Goal: Task Accomplishment & Management: Manage account settings

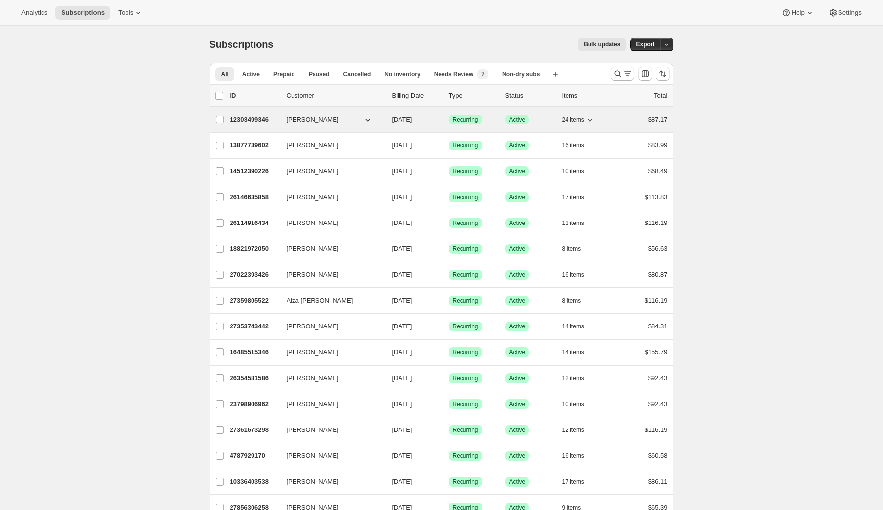
click at [267, 118] on p "12303499346" at bounding box center [254, 120] width 49 height 10
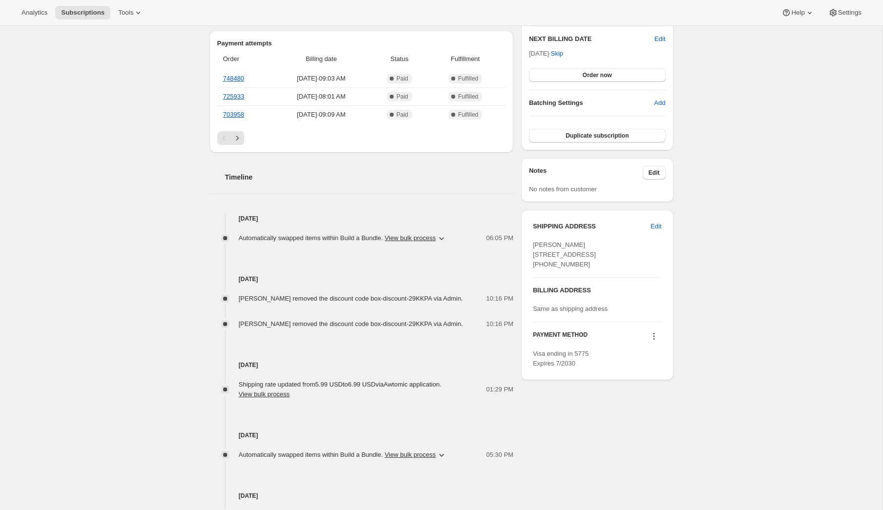
scroll to position [322, 0]
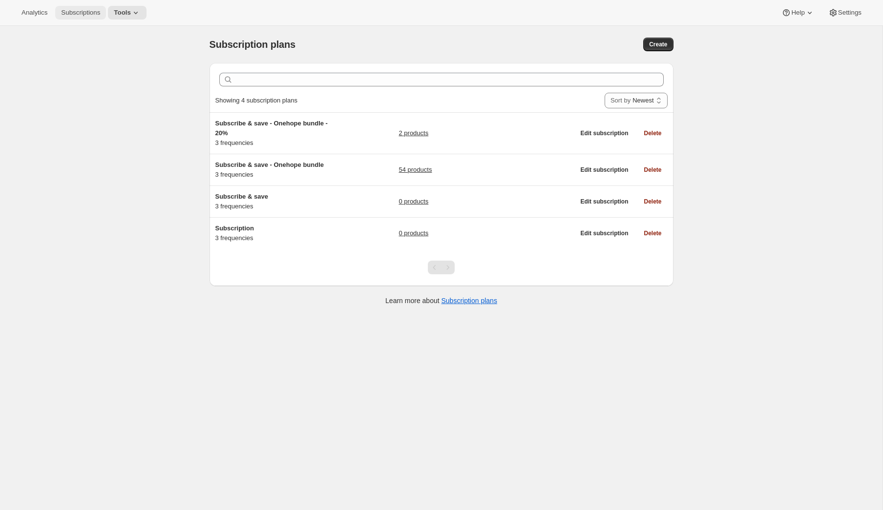
click at [83, 9] on span "Subscriptions" at bounding box center [80, 13] width 39 height 8
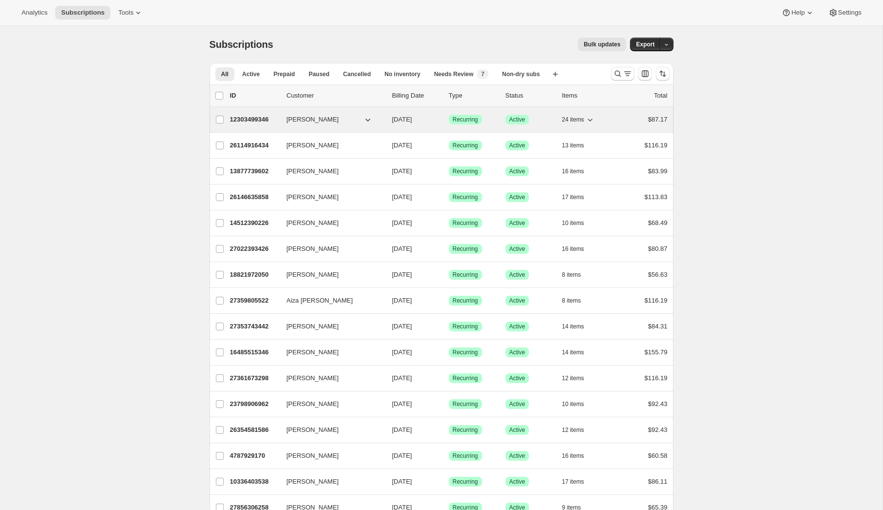
click at [287, 121] on span "[PERSON_NAME]" at bounding box center [313, 120] width 52 height 10
click at [252, 114] on div "12303499346 Britney Kalan 01/28/2025 Success Recurring Success Active 24 items …" at bounding box center [448, 120] width 437 height 14
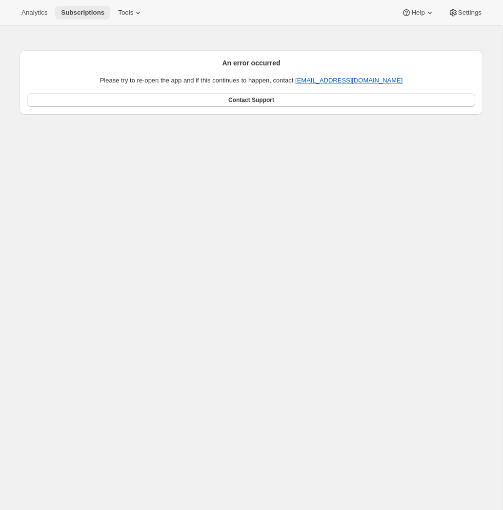
click at [90, 12] on span "Subscriptions" at bounding box center [82, 13] width 43 height 8
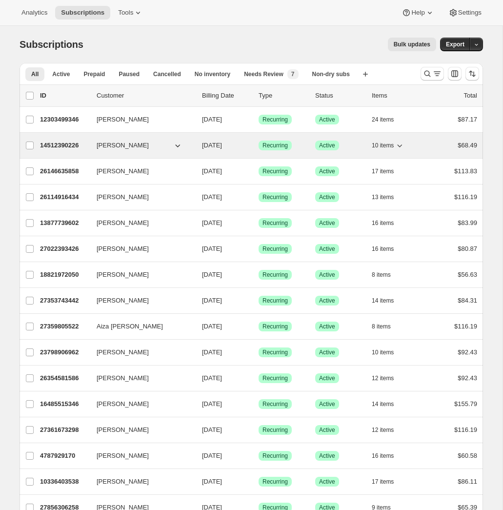
click at [62, 146] on p "14512390226" at bounding box center [64, 146] width 49 height 10
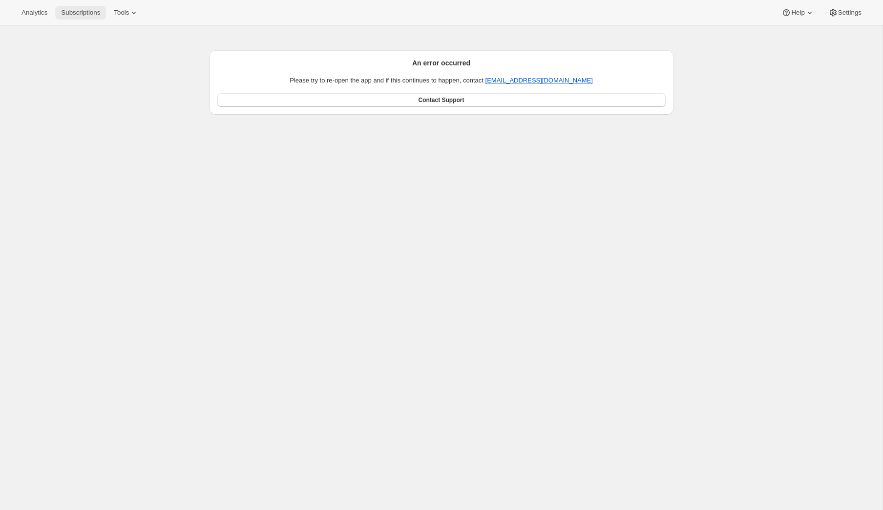
click at [91, 8] on button "Subscriptions" at bounding box center [80, 13] width 51 height 14
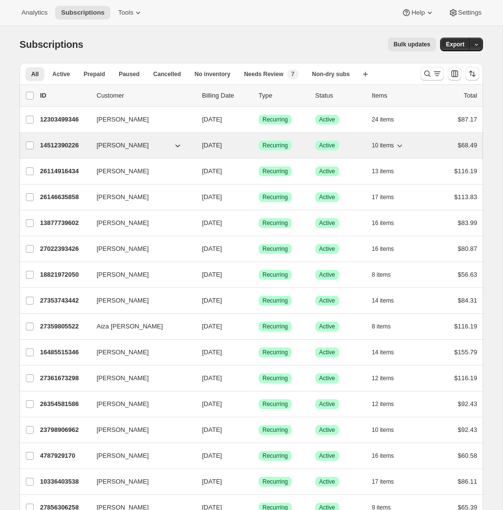
click at [70, 141] on p "14512390226" at bounding box center [64, 146] width 49 height 10
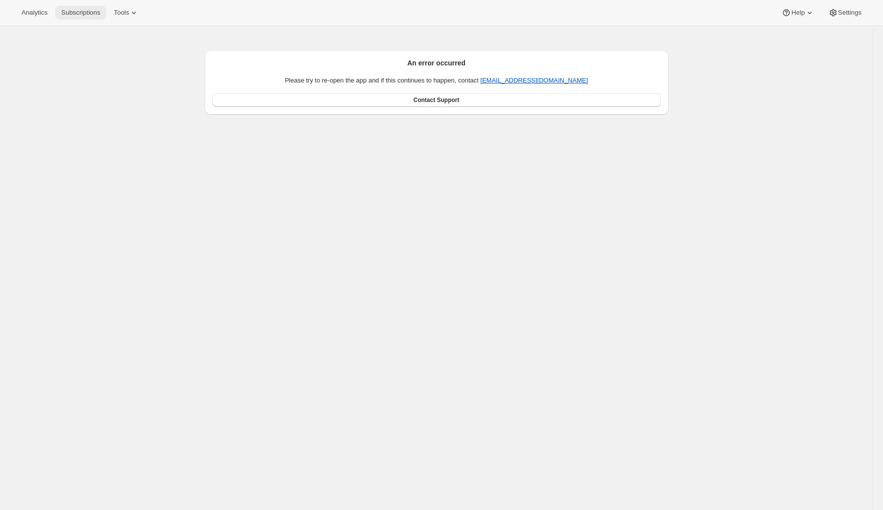
click at [103, 7] on button "Subscriptions" at bounding box center [80, 13] width 51 height 14
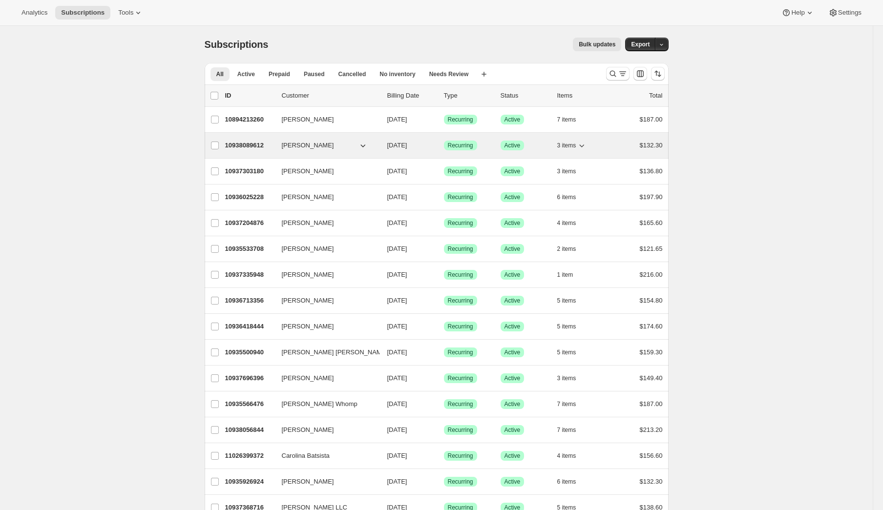
click at [249, 147] on p "10938089612" at bounding box center [249, 146] width 49 height 10
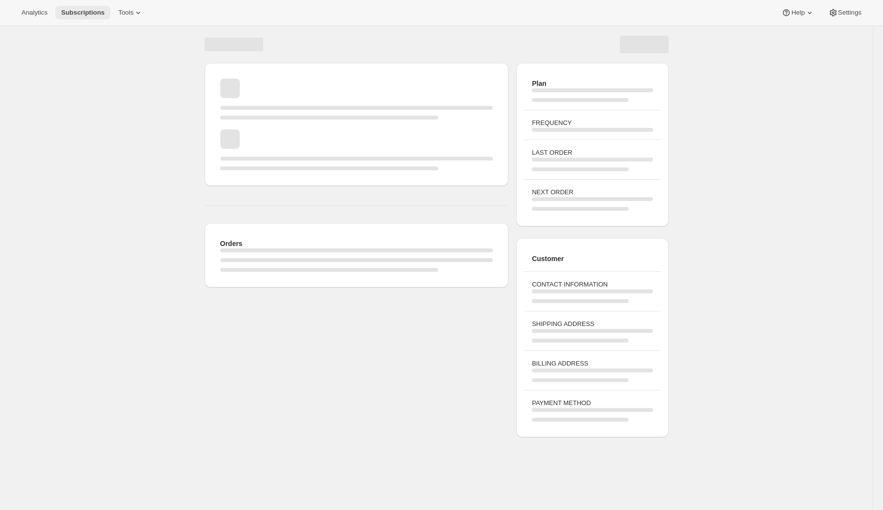
click at [85, 13] on span "Subscriptions" at bounding box center [82, 13] width 43 height 8
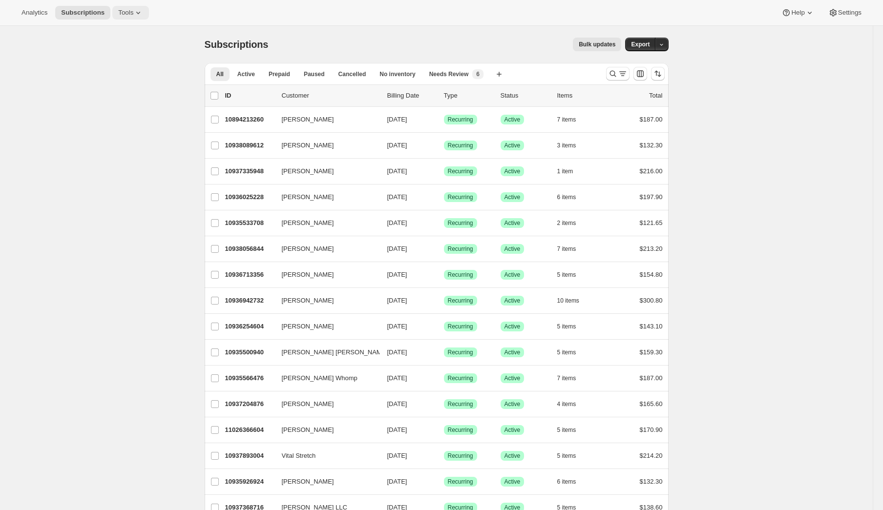
click at [124, 8] on button "Tools" at bounding box center [130, 13] width 37 height 14
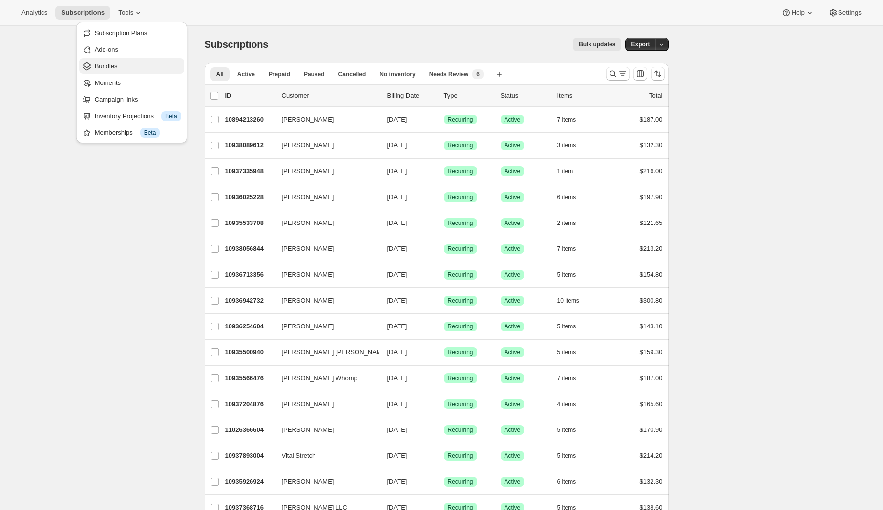
click at [116, 62] on span "Bundles" at bounding box center [106, 65] width 23 height 7
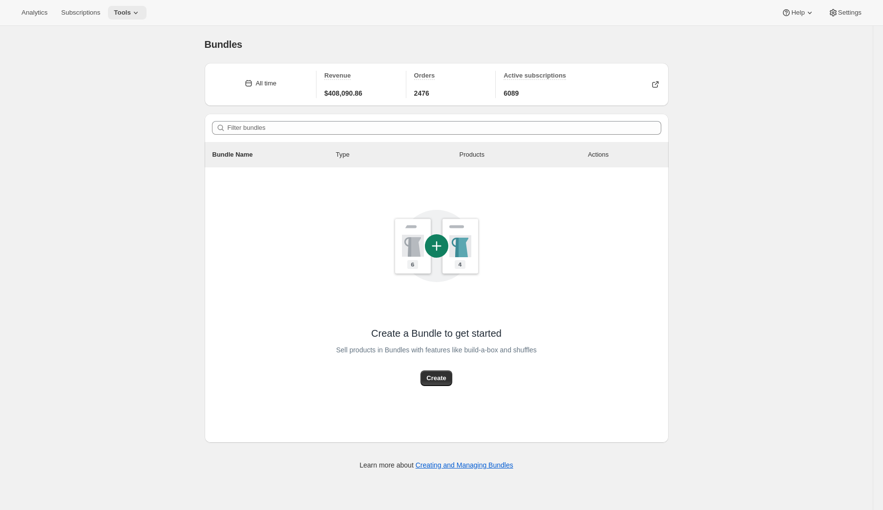
click at [124, 13] on span "Tools" at bounding box center [122, 13] width 17 height 8
click at [145, 53] on span "Add-ons" at bounding box center [137, 50] width 86 height 10
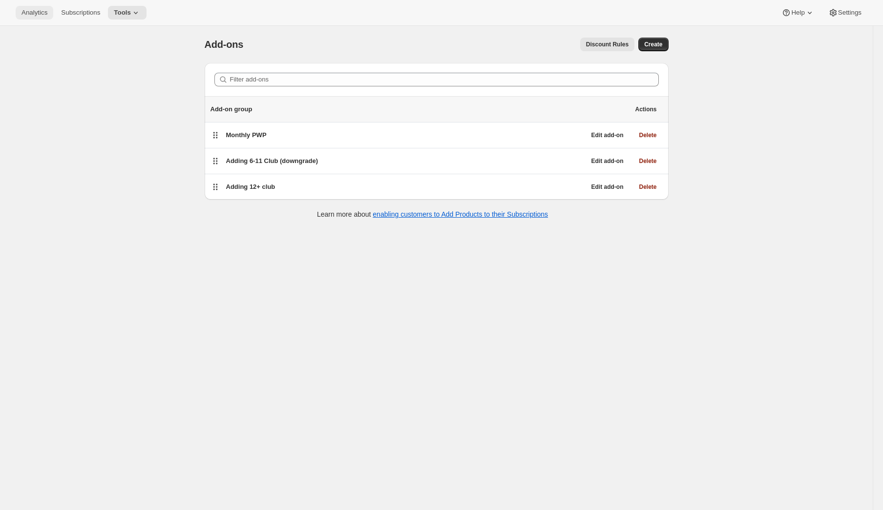
click at [38, 10] on span "Analytics" at bounding box center [34, 13] width 26 height 8
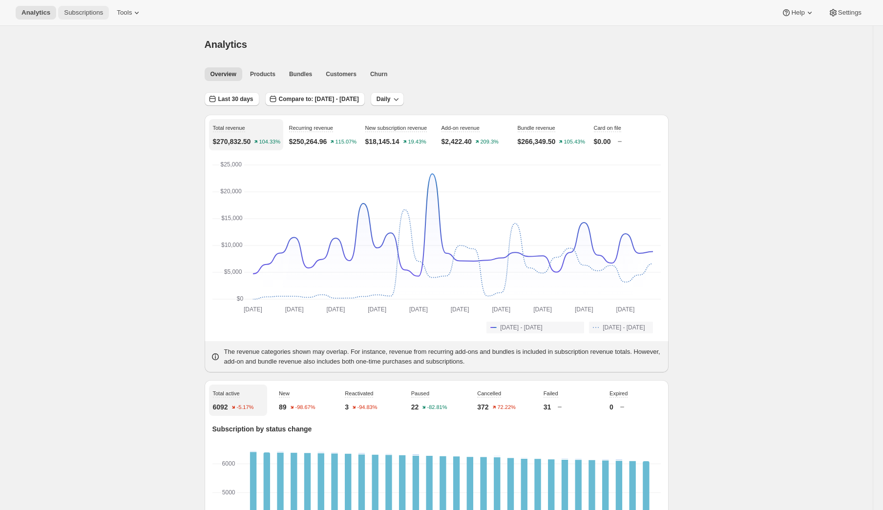
click at [77, 16] on span "Subscriptions" at bounding box center [83, 13] width 39 height 8
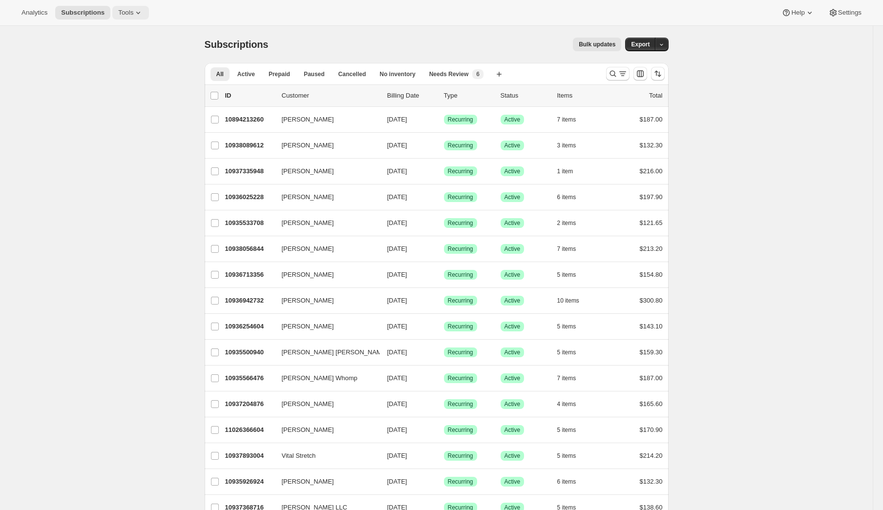
click at [133, 7] on button "Tools" at bounding box center [130, 13] width 37 height 14
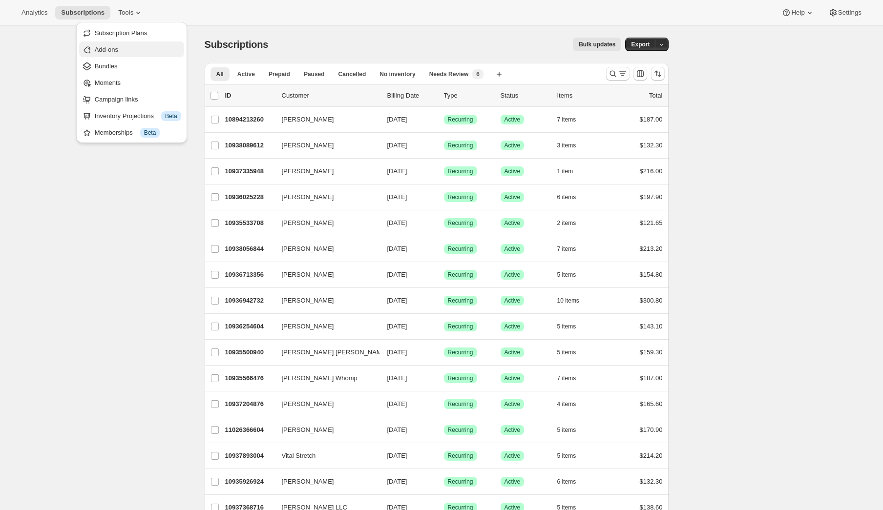
click at [132, 43] on button "Add-ons" at bounding box center [131, 50] width 105 height 16
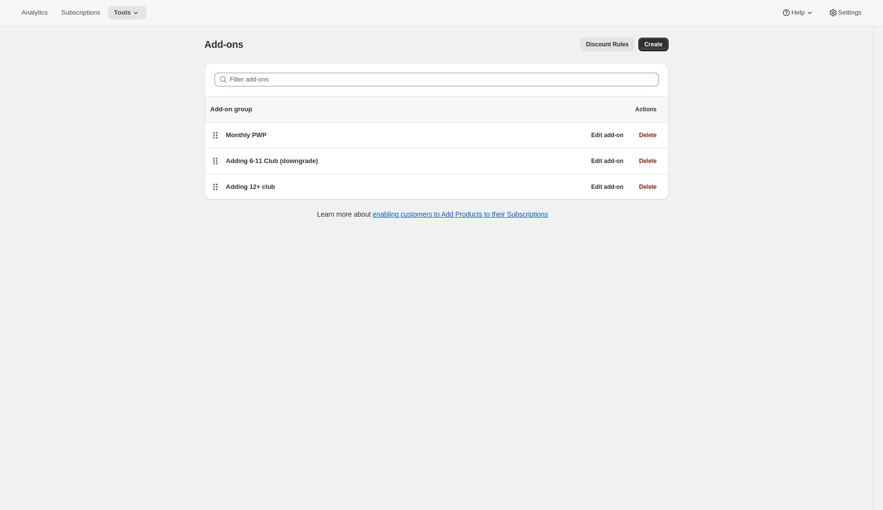
click at [140, 23] on div "Analytics Subscriptions Tools Help Settings" at bounding box center [441, 13] width 883 height 26
click at [140, 9] on icon at bounding box center [136, 13] width 10 height 10
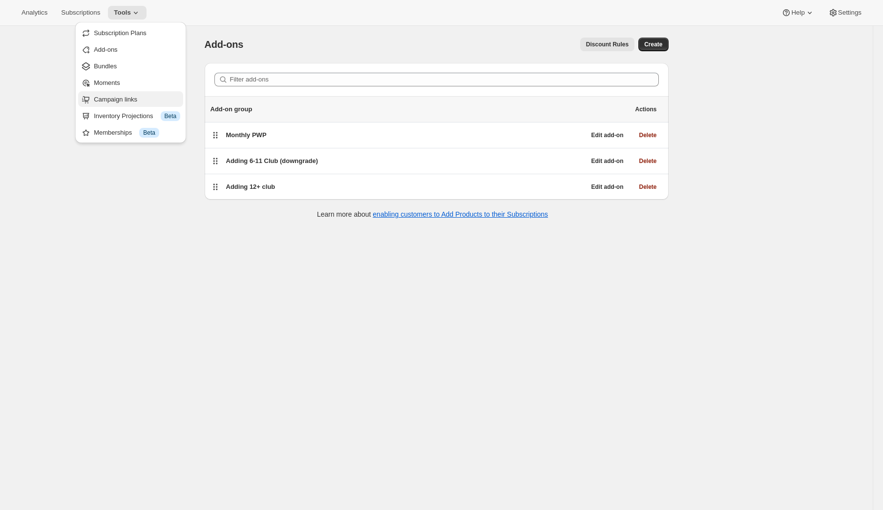
click at [137, 97] on span "Campaign links" at bounding box center [115, 99] width 43 height 7
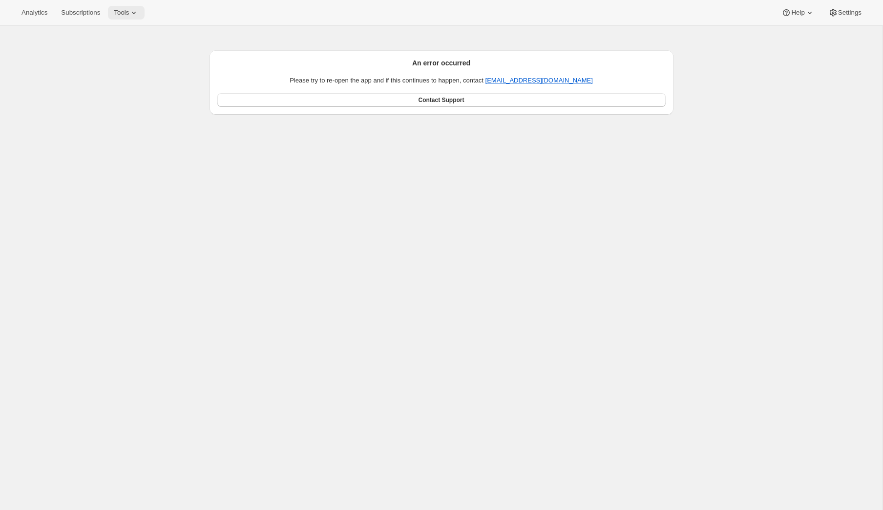
click at [129, 14] on span "Tools" at bounding box center [121, 13] width 15 height 8
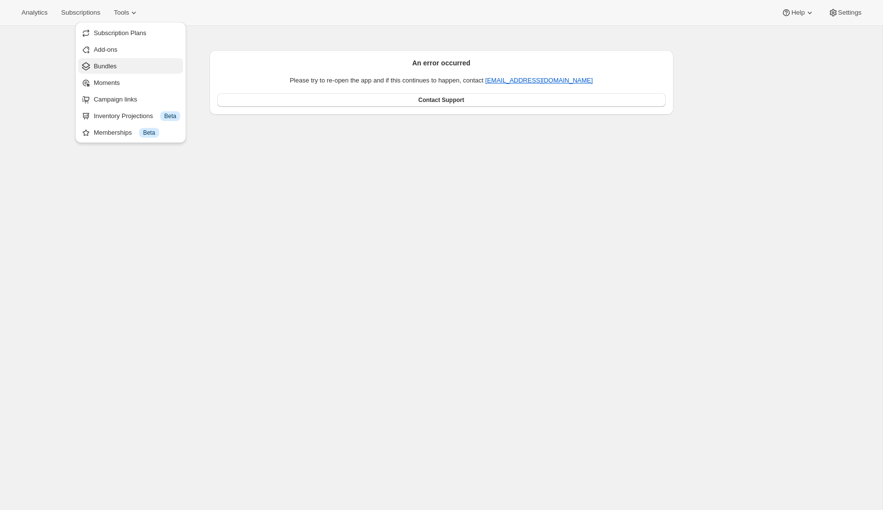
click at [129, 62] on span "Bundles" at bounding box center [137, 67] width 86 height 10
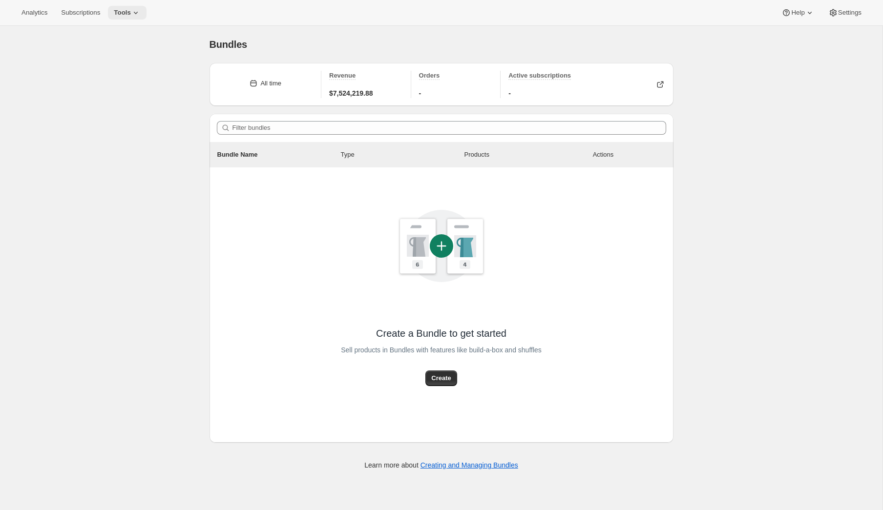
click at [123, 10] on span "Tools" at bounding box center [122, 13] width 17 height 8
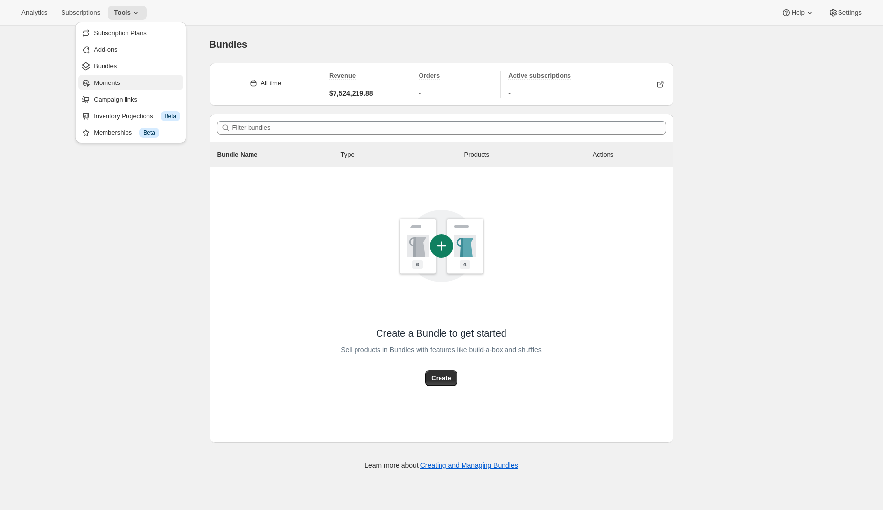
click at [120, 79] on span "Moments" at bounding box center [107, 82] width 26 height 7
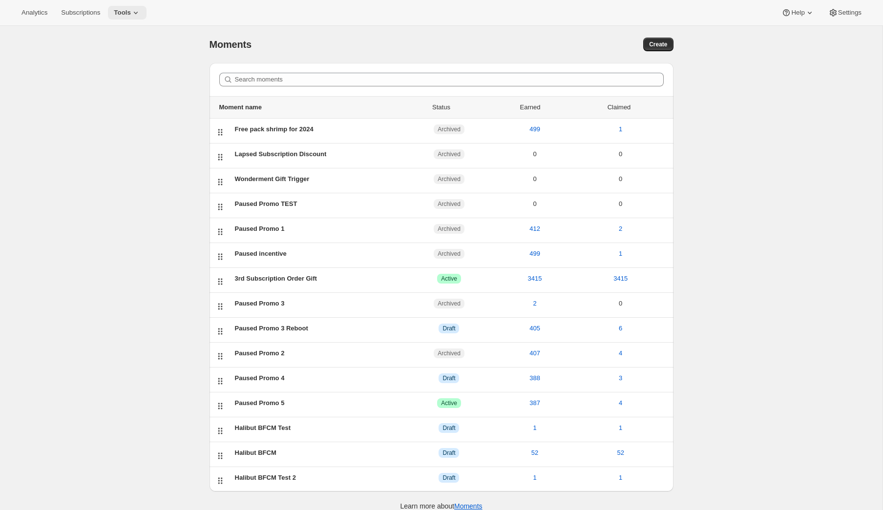
click at [131, 15] on span "Tools" at bounding box center [122, 13] width 17 height 8
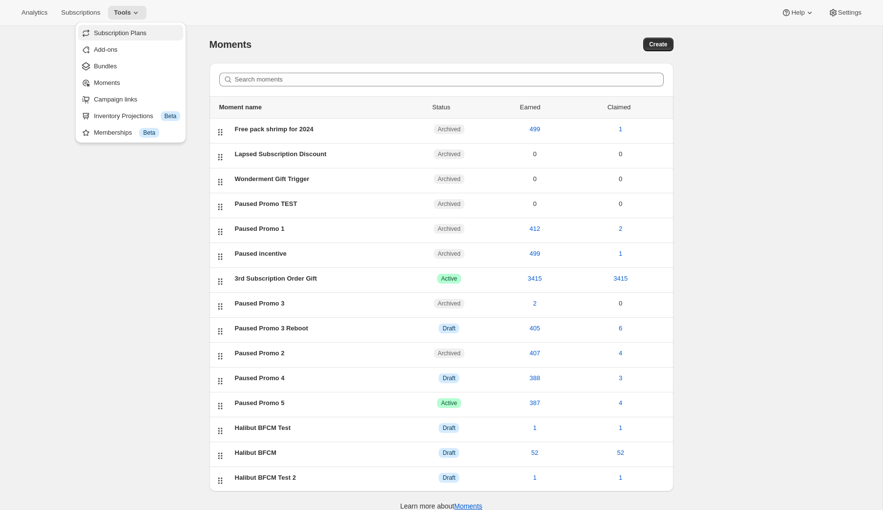
click at [141, 32] on span "Subscription Plans" at bounding box center [120, 32] width 53 height 7
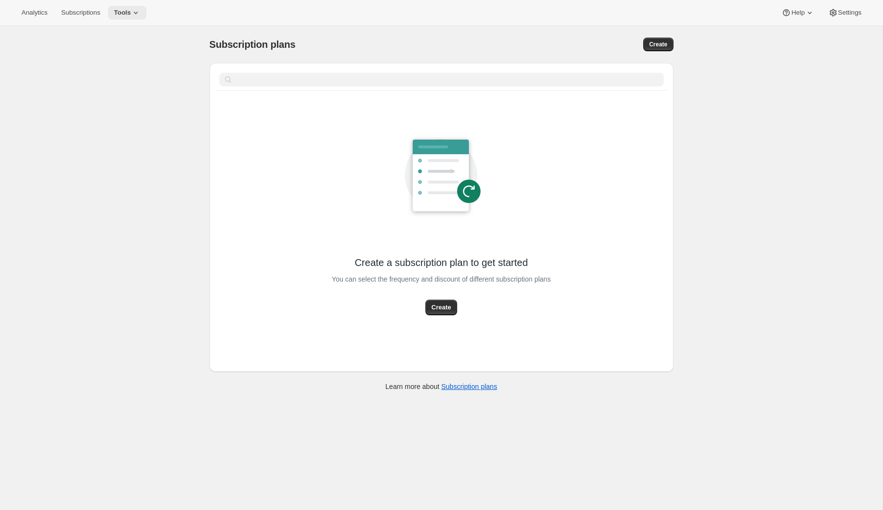
click at [138, 10] on icon at bounding box center [136, 13] width 10 height 10
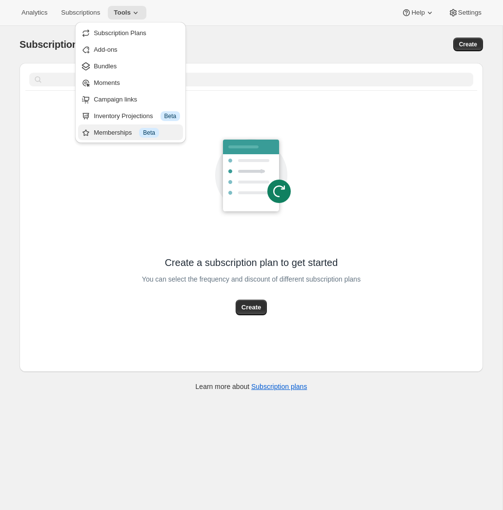
click at [132, 129] on div "Memberships Info Beta" at bounding box center [137, 133] width 86 height 10
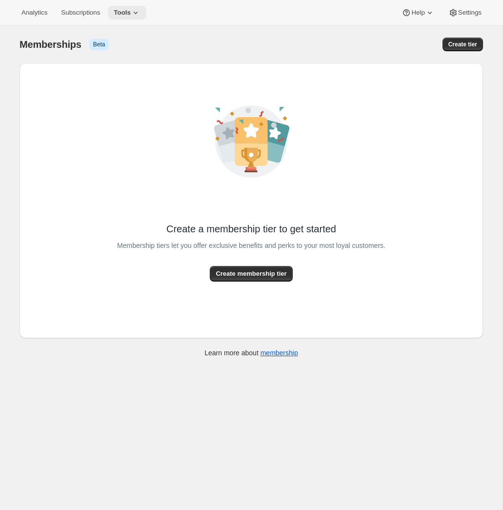
click at [131, 14] on span "Tools" at bounding box center [122, 13] width 17 height 8
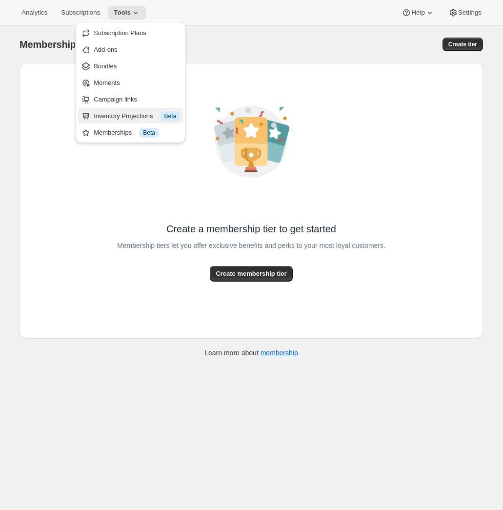
click at [140, 117] on div "Inventory Projections Info Beta" at bounding box center [137, 116] width 86 height 10
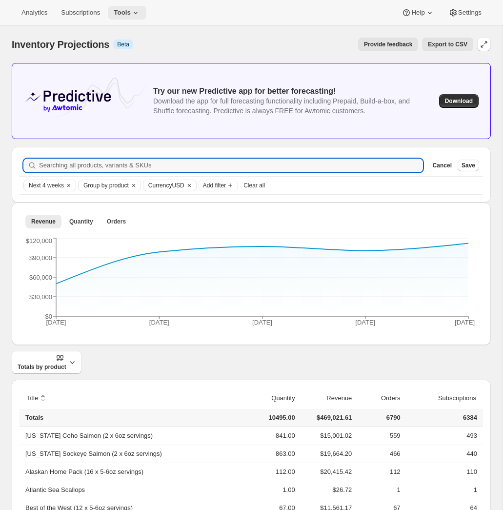
click at [131, 9] on span "Tools" at bounding box center [122, 13] width 17 height 8
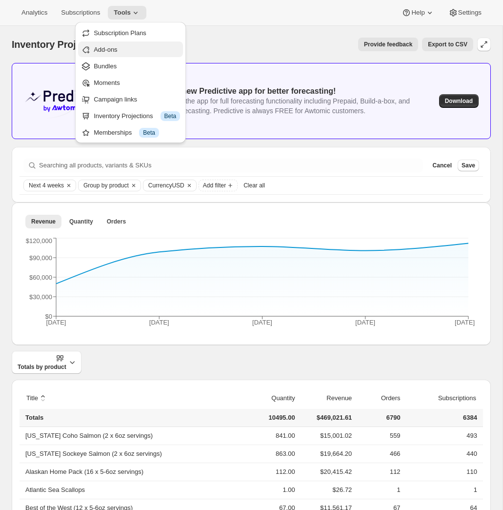
click at [131, 42] on button "Add-ons" at bounding box center [130, 50] width 105 height 16
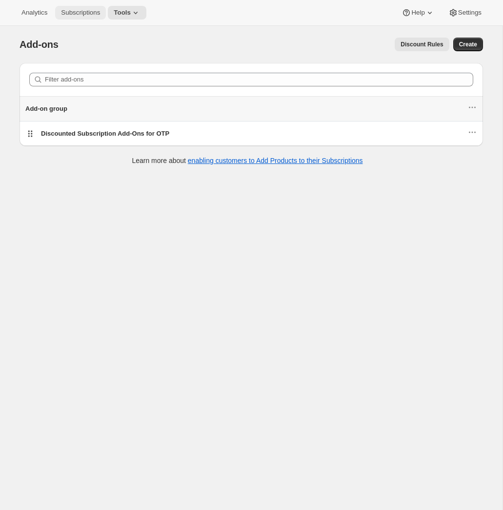
click at [73, 12] on span "Subscriptions" at bounding box center [80, 13] width 39 height 8
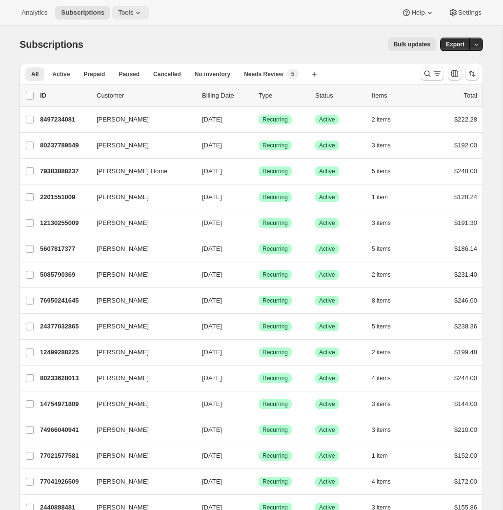
click at [141, 15] on icon at bounding box center [138, 13] width 10 height 10
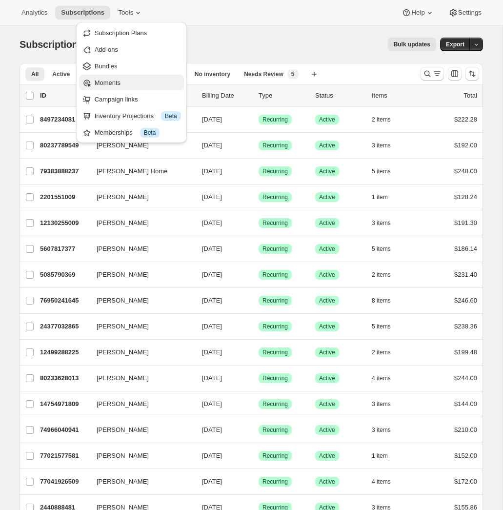
click at [133, 82] on span "Moments" at bounding box center [138, 83] width 86 height 10
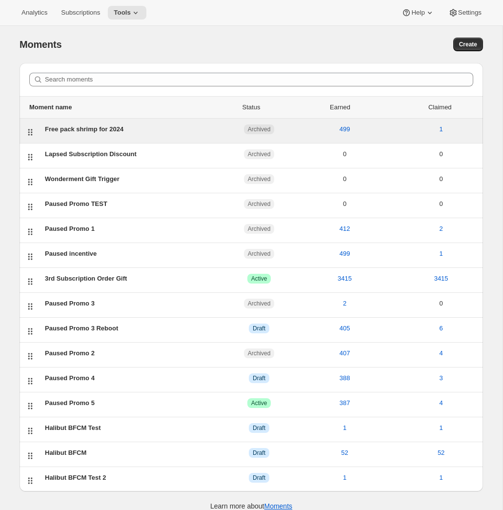
click at [110, 133] on div "Free pack shrimp for 2024" at bounding box center [130, 130] width 171 height 10
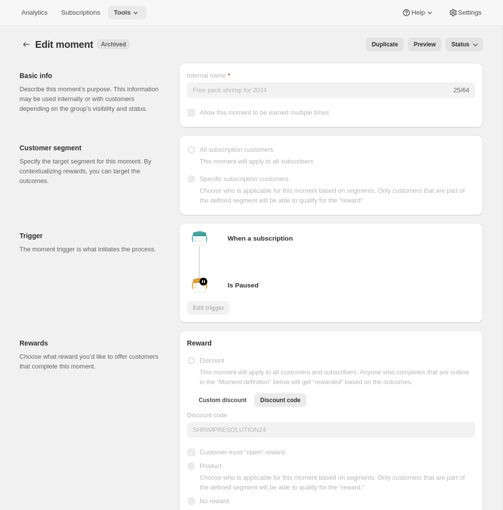
click at [138, 16] on icon at bounding box center [136, 13] width 10 height 10
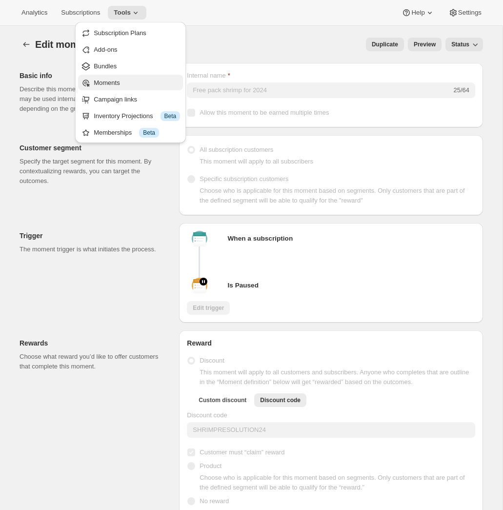
click at [146, 85] on span "Moments" at bounding box center [137, 83] width 86 height 10
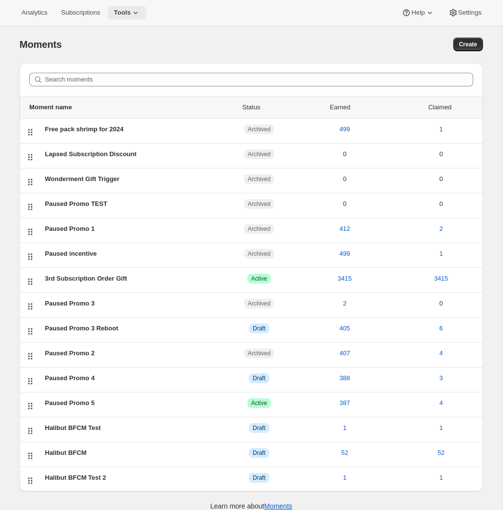
click at [120, 12] on span "Tools" at bounding box center [122, 13] width 17 height 8
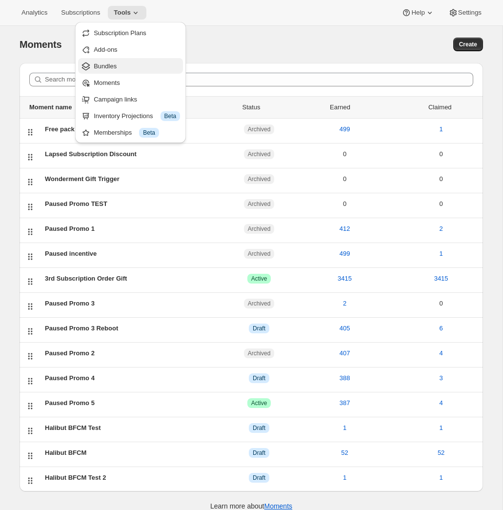
click at [112, 62] on span "Bundles" at bounding box center [137, 67] width 86 height 10
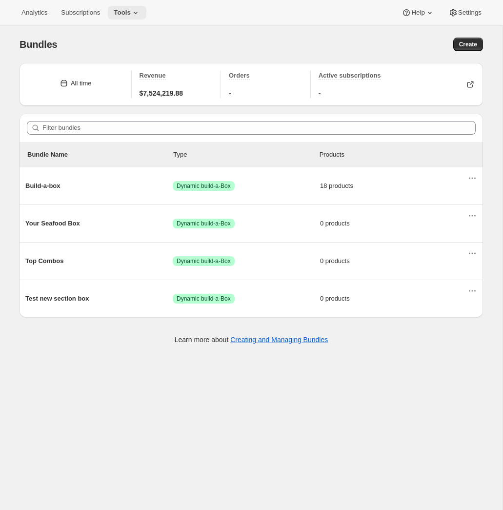
click at [131, 11] on span "Tools" at bounding box center [122, 13] width 17 height 8
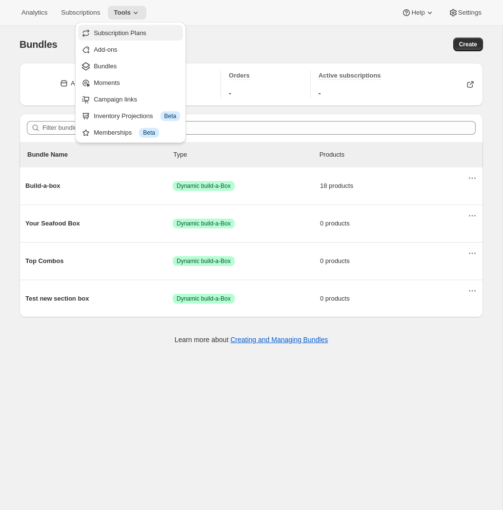
click at [155, 33] on span "Subscription Plans" at bounding box center [137, 33] width 86 height 10
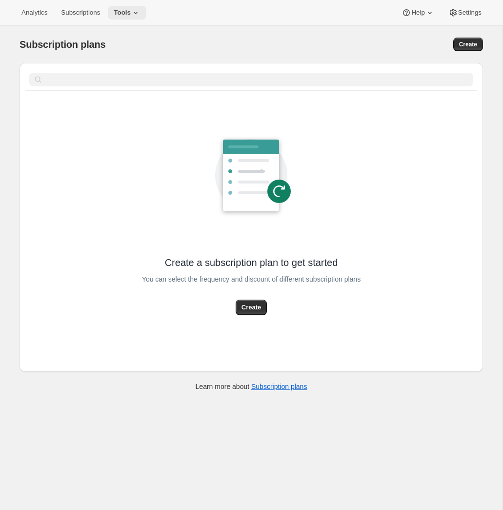
click at [131, 13] on span "Tools" at bounding box center [122, 13] width 17 height 8
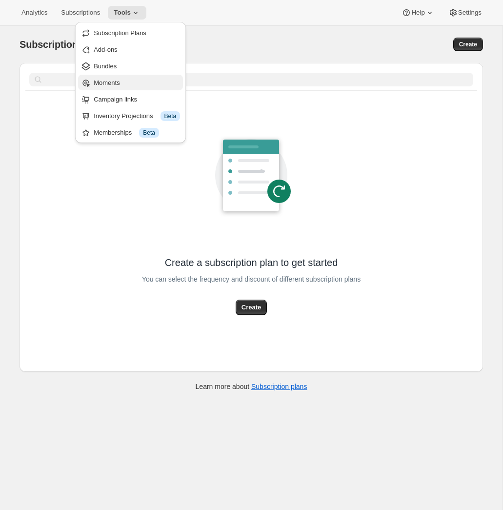
click at [131, 83] on span "Moments" at bounding box center [137, 83] width 86 height 10
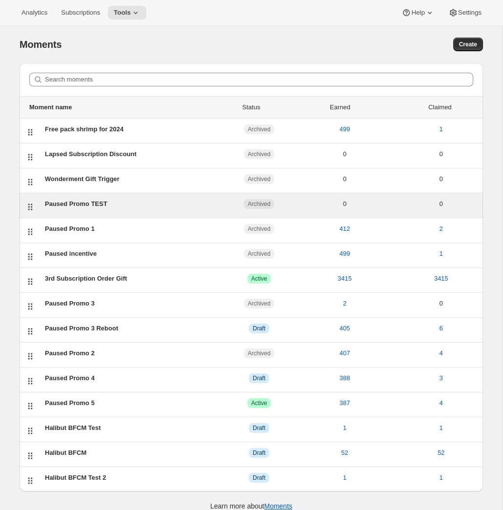
click at [76, 202] on div "Paused Promo TEST" at bounding box center [130, 204] width 171 height 10
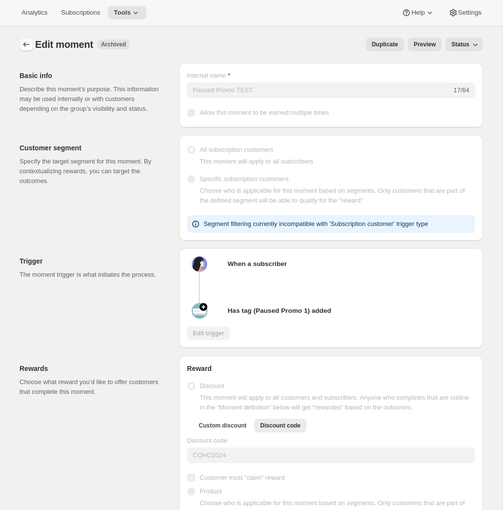
click at [25, 45] on icon "Create moment" at bounding box center [26, 45] width 10 height 10
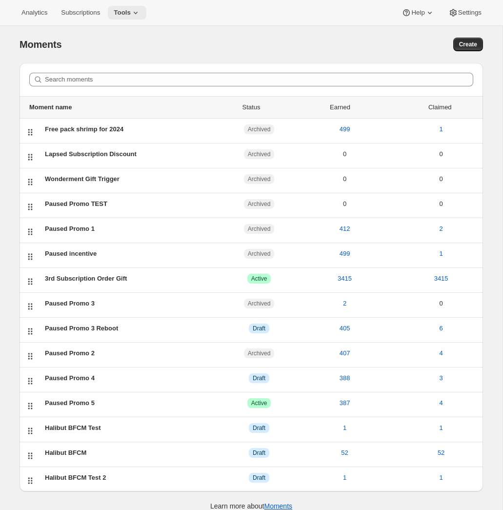
click at [141, 16] on icon at bounding box center [136, 13] width 10 height 10
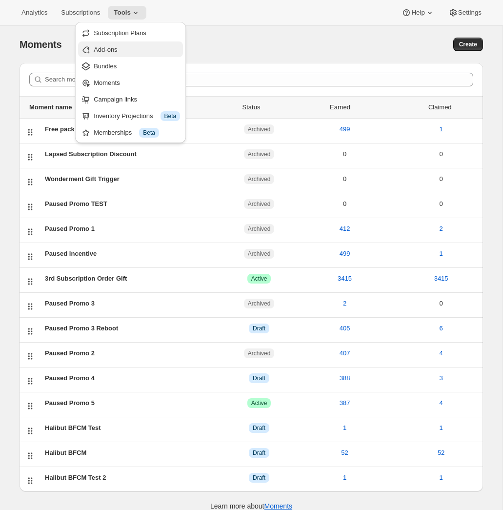
click at [139, 56] on button "Add-ons" at bounding box center [130, 50] width 105 height 16
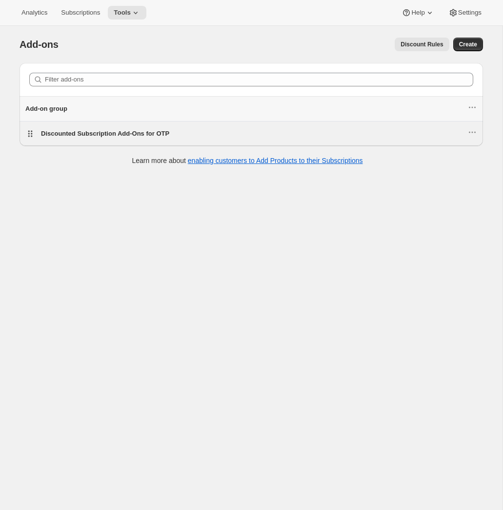
click at [146, 140] on div "Discounted Subscription Add-Ons for OTP" at bounding box center [254, 133] width 427 height 13
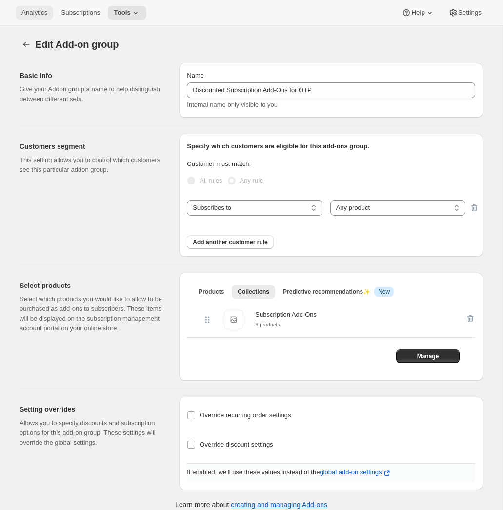
click at [35, 18] on button "Analytics" at bounding box center [35, 13] width 38 height 14
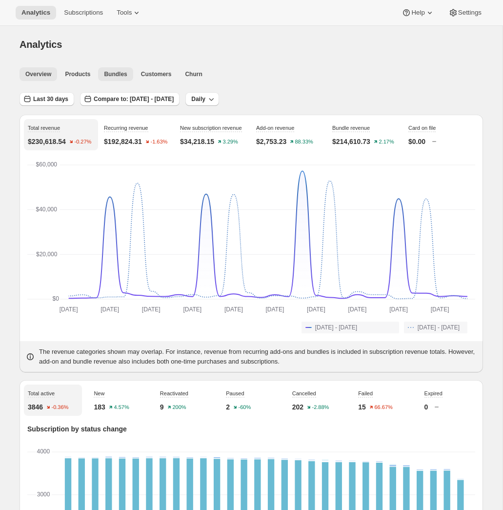
click at [110, 69] on button "Bundles" at bounding box center [115, 74] width 35 height 14
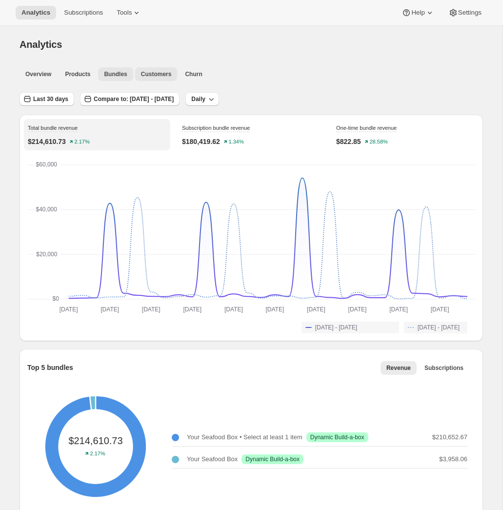
click at [151, 73] on span "Customers" at bounding box center [156, 74] width 31 height 8
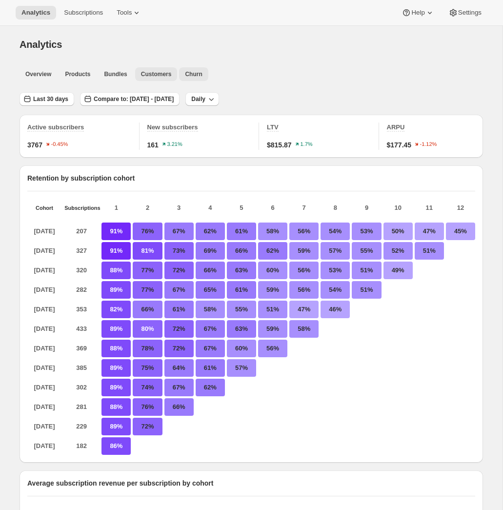
click at [192, 73] on span "Churn" at bounding box center [193, 74] width 17 height 8
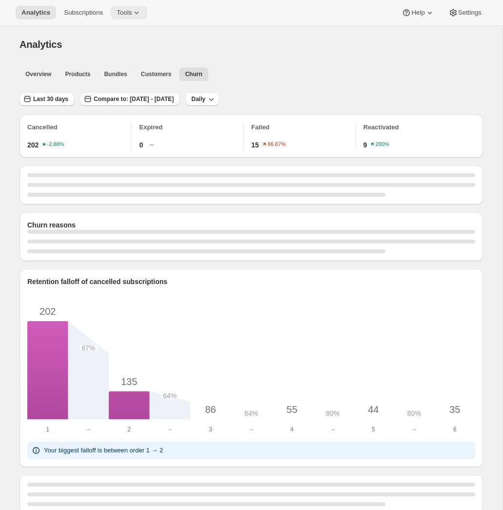
click at [132, 11] on span "Tools" at bounding box center [124, 13] width 15 height 8
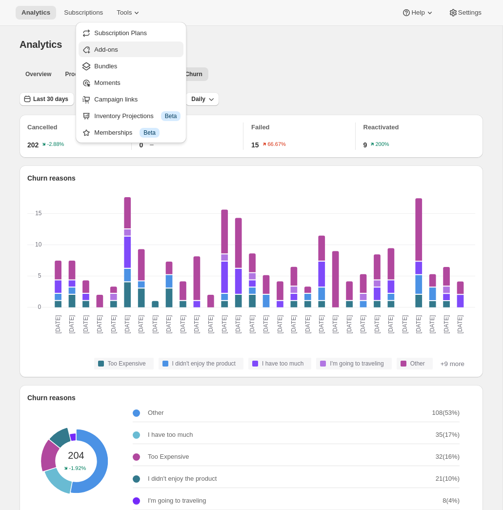
click at [137, 55] on button "Add-ons" at bounding box center [131, 50] width 105 height 16
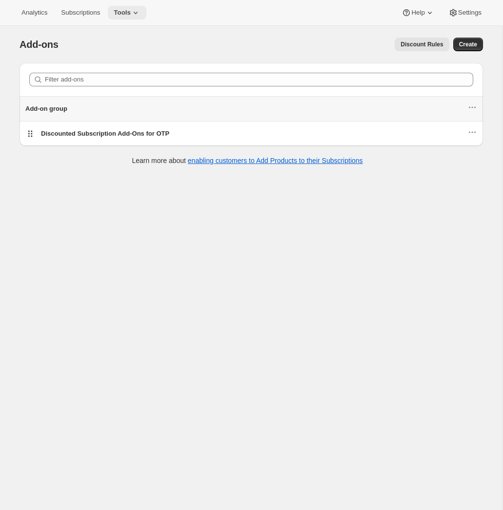
click at [138, 14] on icon at bounding box center [136, 13] width 4 height 2
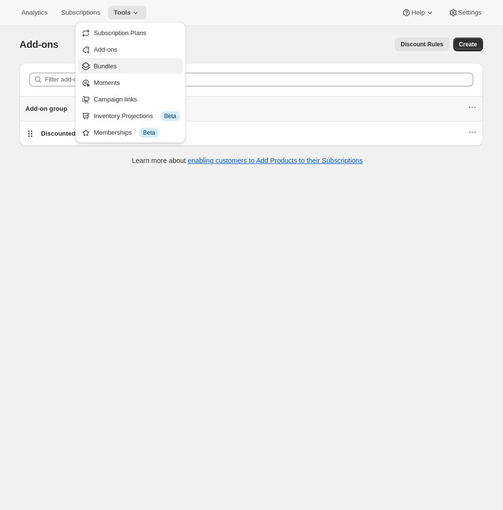
click at [95, 71] on button "Bundles" at bounding box center [130, 66] width 105 height 16
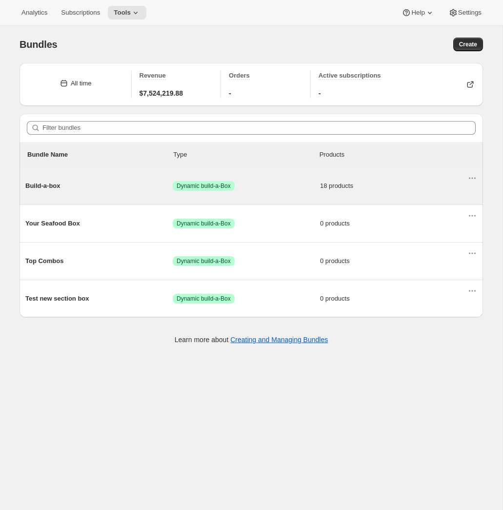
click at [80, 178] on div "Build-a-box Success Dynamic build-a-Box 18 products" at bounding box center [246, 185] width 442 height 25
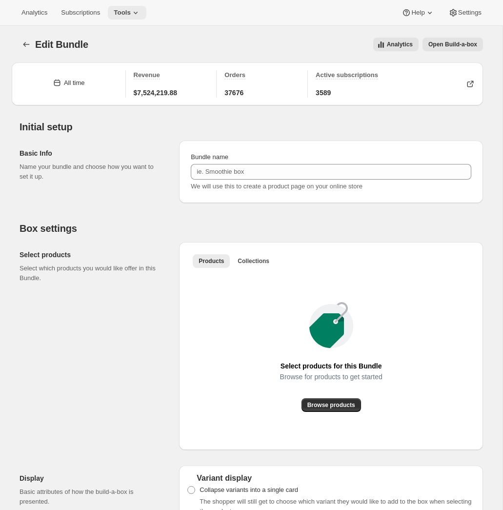
click at [125, 15] on span "Tools" at bounding box center [122, 13] width 17 height 8
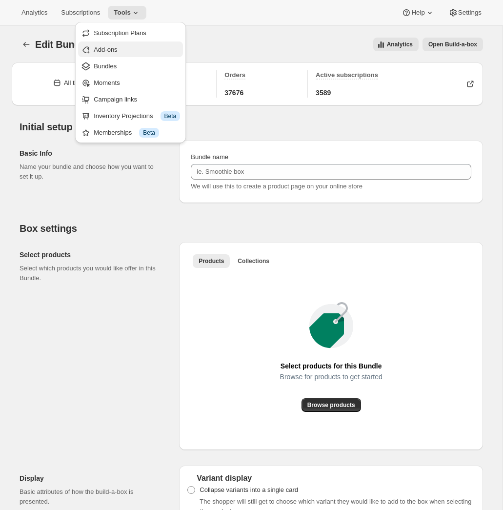
click at [121, 54] on span "Add-ons" at bounding box center [137, 50] width 86 height 10
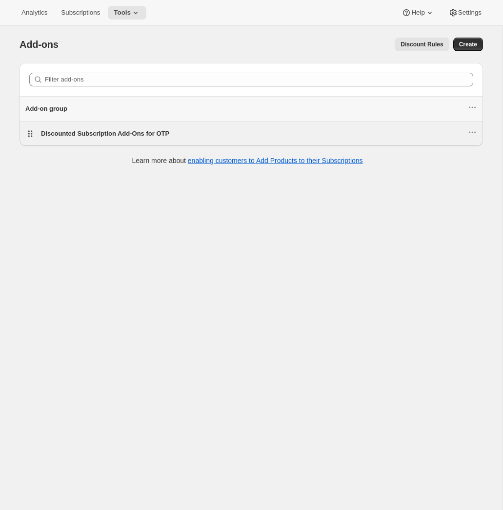
click at [122, 130] on span "Discounted Subscription Add-Ons for OTP" at bounding box center [105, 133] width 128 height 7
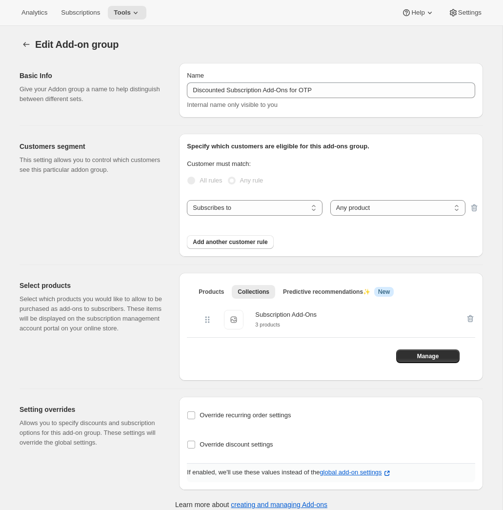
scroll to position [26, 0]
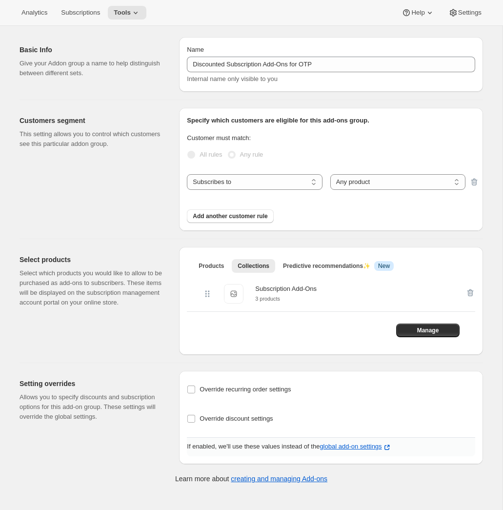
click at [256, 208] on div "Add another customer rule" at bounding box center [331, 210] width 289 height 25
click at [256, 220] on span "Add another customer rule" at bounding box center [230, 216] width 75 height 8
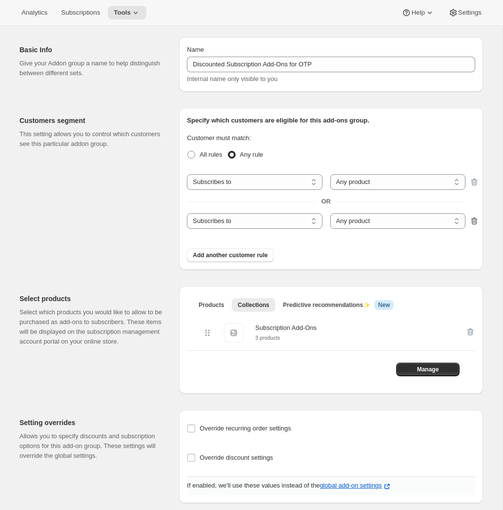
click at [475, 220] on icon "button" at bounding box center [475, 221] width 10 height 10
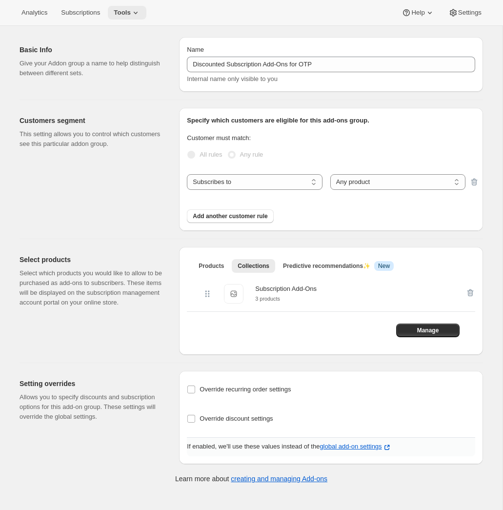
click at [131, 12] on span "Tools" at bounding box center [122, 13] width 17 height 8
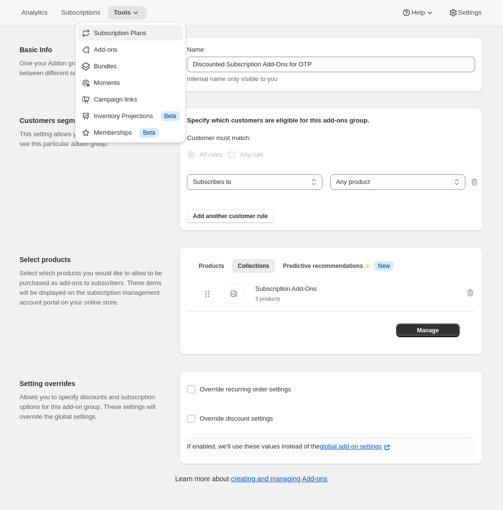
click at [142, 33] on span "Subscription Plans" at bounding box center [120, 32] width 53 height 7
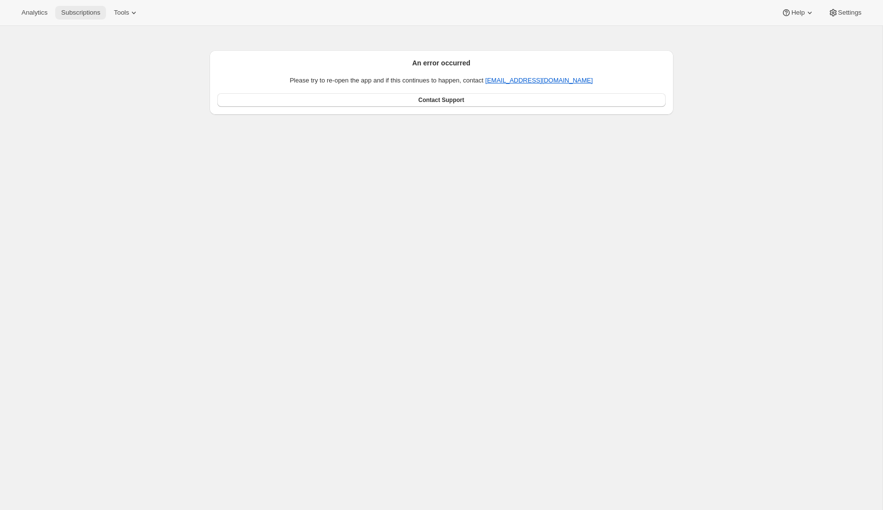
click at [79, 9] on span "Subscriptions" at bounding box center [80, 13] width 39 height 8
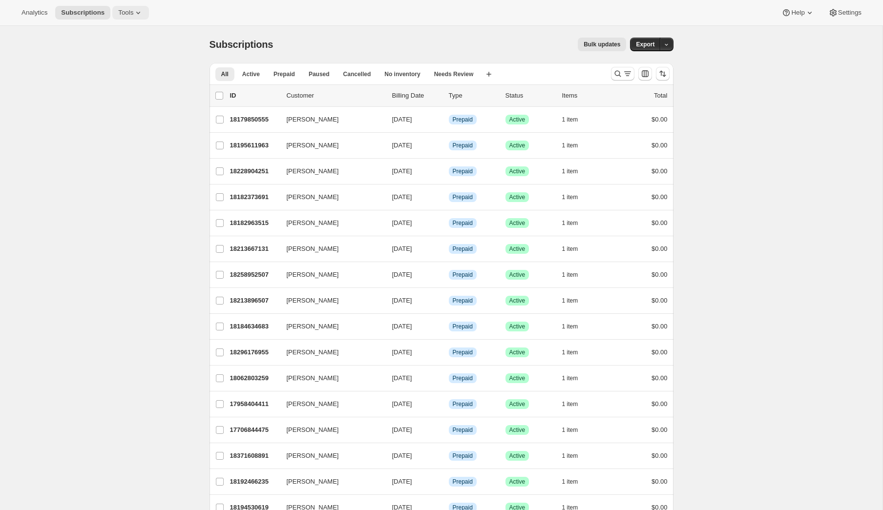
click at [124, 16] on span "Tools" at bounding box center [125, 13] width 15 height 8
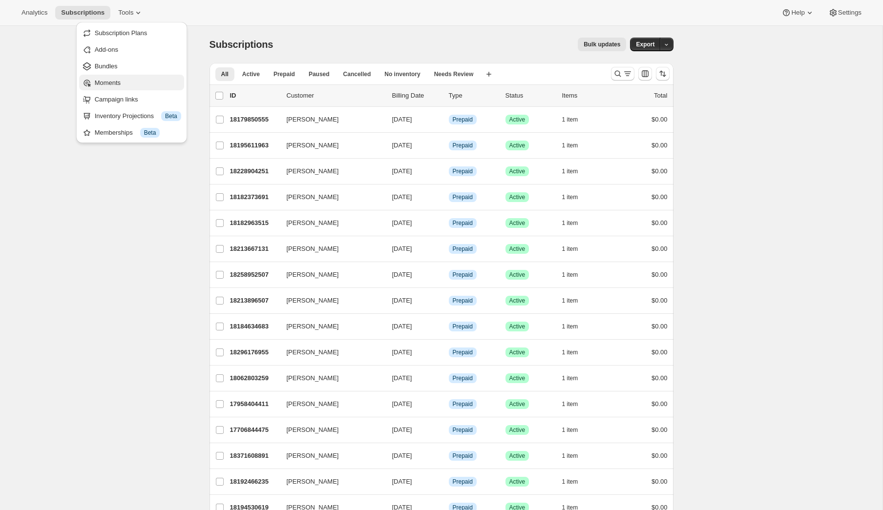
click at [112, 83] on span "Moments" at bounding box center [108, 82] width 26 height 7
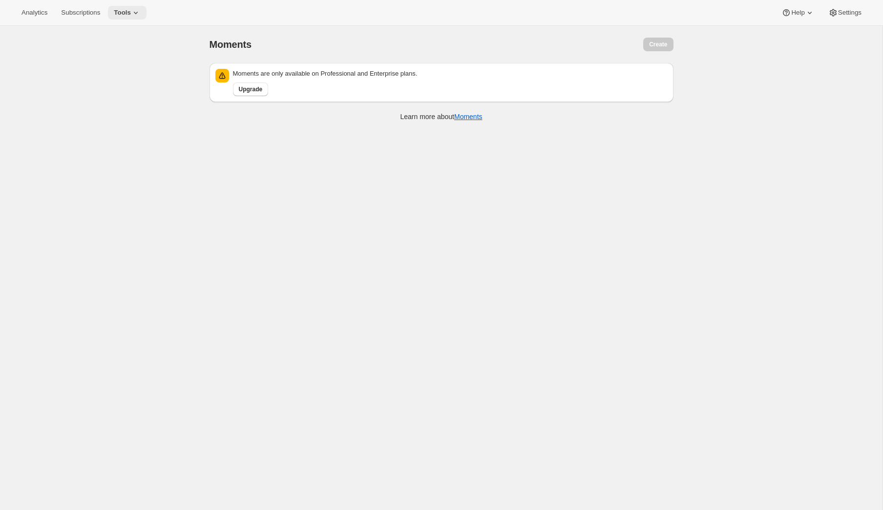
click at [124, 6] on button "Tools" at bounding box center [127, 13] width 39 height 14
click at [120, 44] on button "Add-ons" at bounding box center [130, 50] width 105 height 16
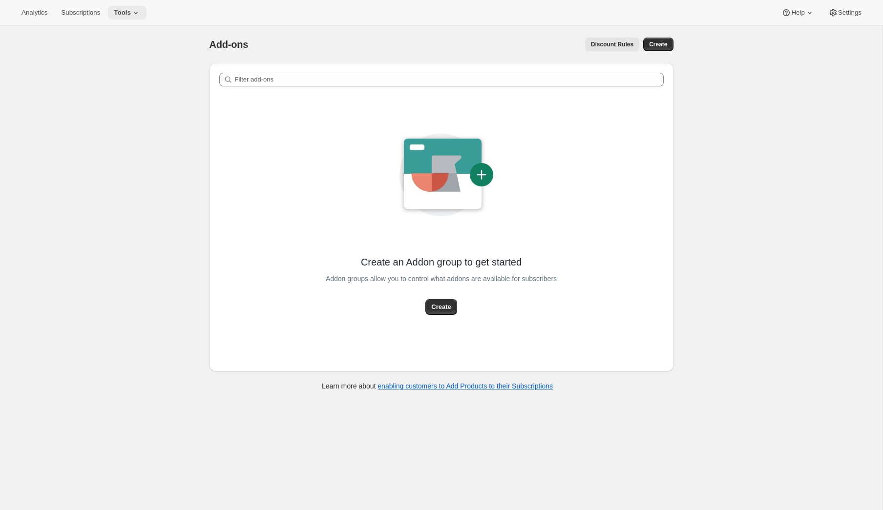
click at [139, 14] on icon at bounding box center [136, 13] width 10 height 10
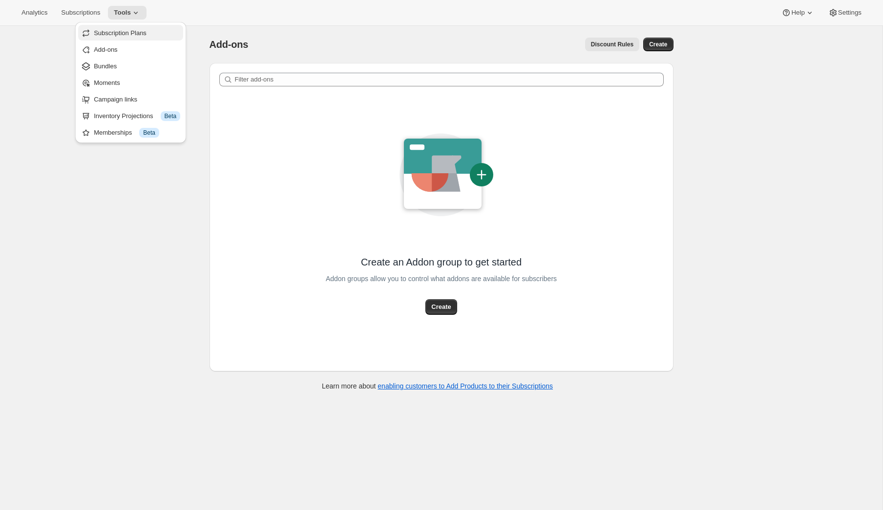
click at [138, 37] on span "Subscription Plans" at bounding box center [137, 33] width 86 height 10
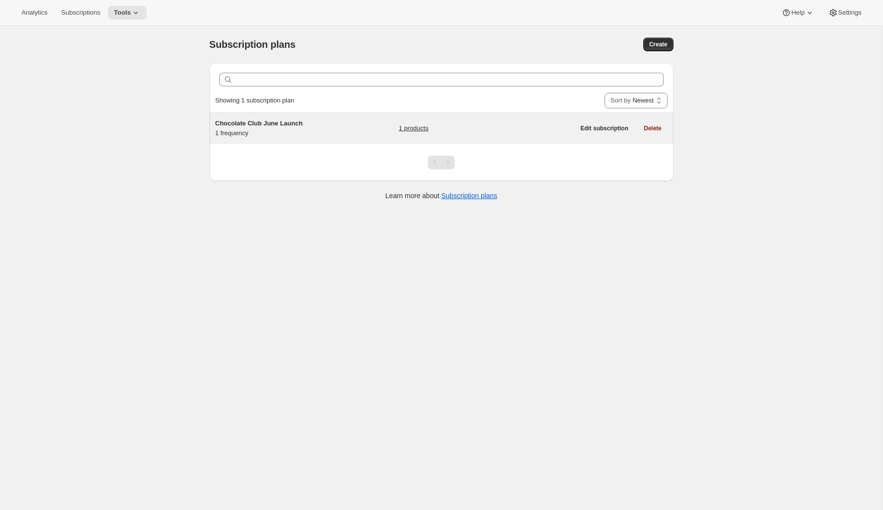
click at [246, 137] on div "Chocolate Club June Launch 1 frequency" at bounding box center [276, 129] width 122 height 20
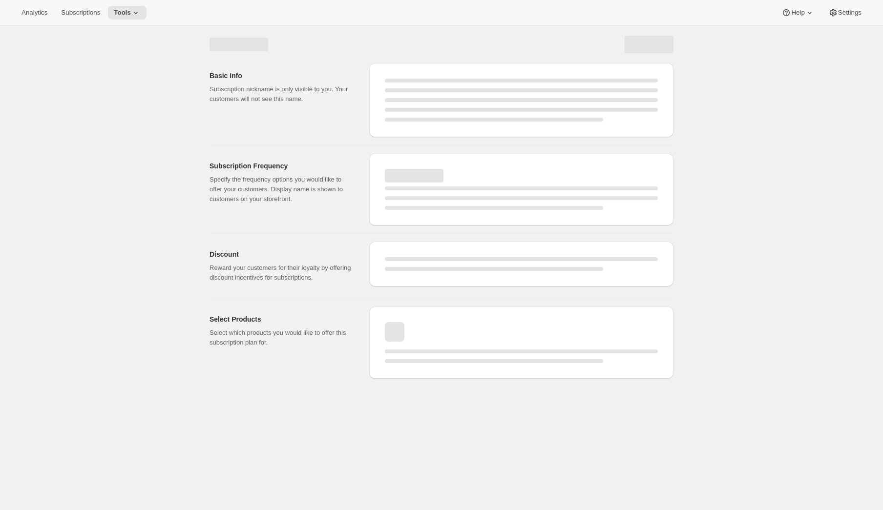
select select "WEEK"
select select "MONTH"
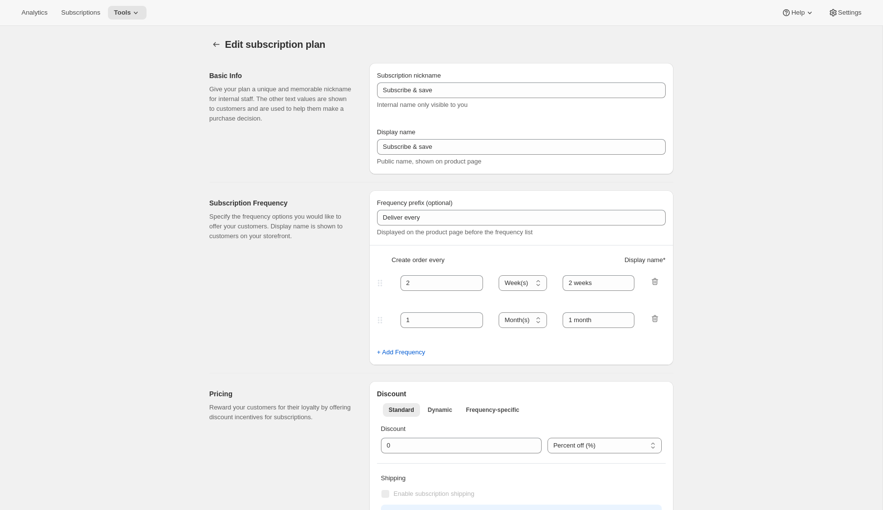
select select "ENABLED"
select select "MONTH"
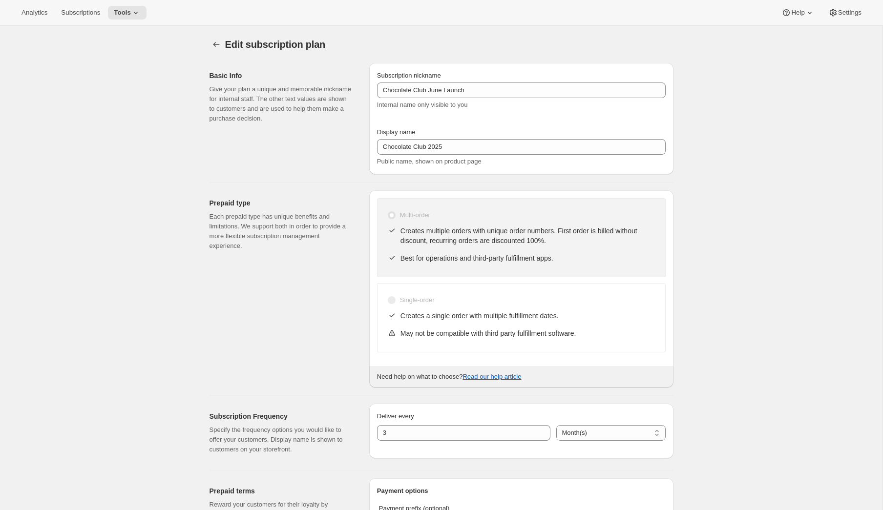
type input "Chocolate Club June Launch"
type input "Chocolate Club 2025"
type input "Your membership starts with a commitment to 2 quarterly shipments ($125 each). …"
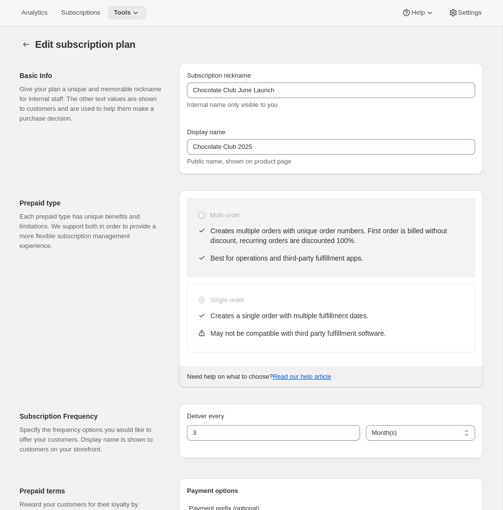
click at [127, 15] on span "Tools" at bounding box center [122, 13] width 17 height 8
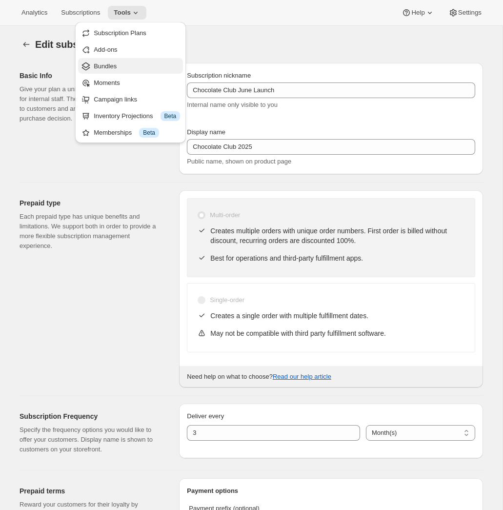
click at [119, 64] on span "Bundles" at bounding box center [137, 67] width 86 height 10
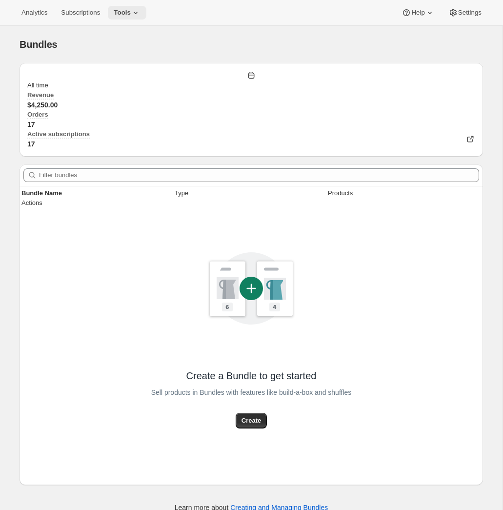
click at [131, 12] on span "Tools" at bounding box center [122, 13] width 17 height 8
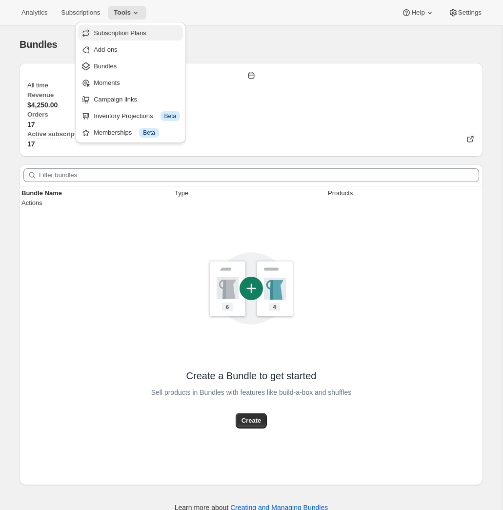
click at [133, 33] on span "Subscription Plans" at bounding box center [120, 32] width 53 height 7
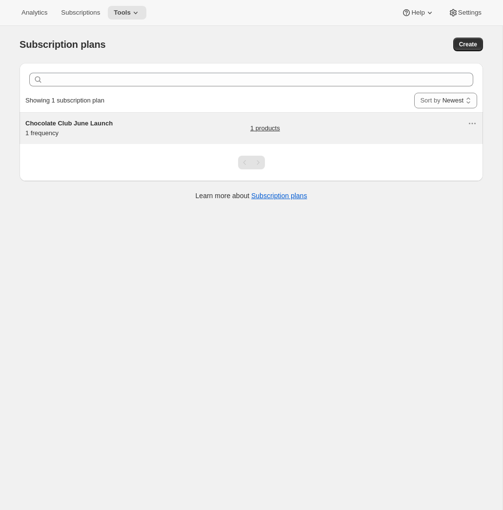
click at [85, 123] on span "Chocolate Club June Launch" at bounding box center [68, 123] width 87 height 7
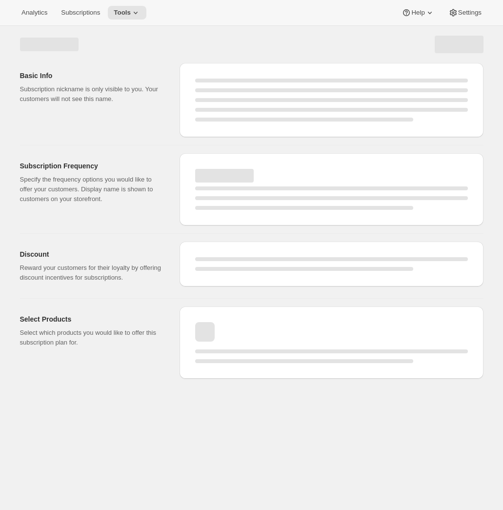
select select "WEEK"
select select "MONTH"
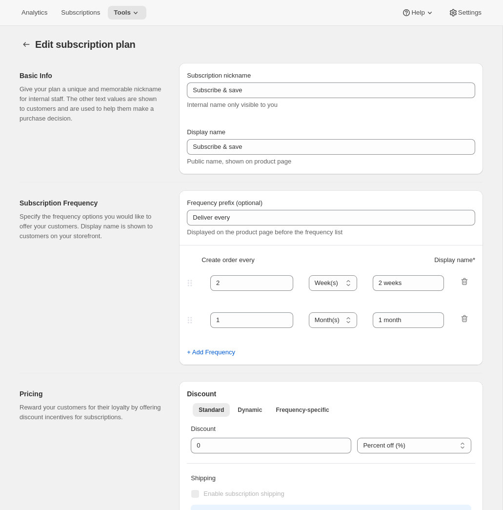
type input "Chocolate Club June Launch"
type input "Chocolate Club 2025"
type input "Your membership starts with a commitment to 2 quarterly shipments ($125 each). …"
checkbox input "true"
select select "ENABLED"
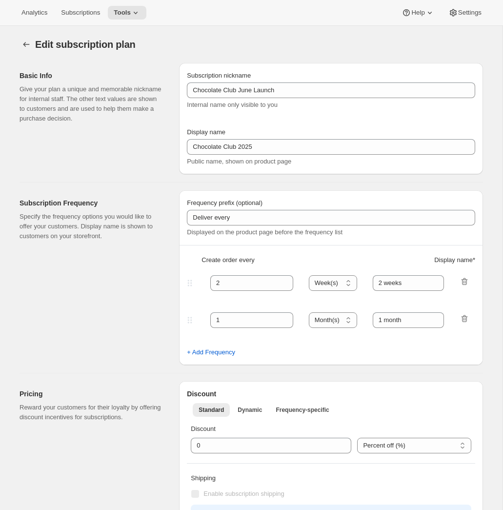
select select "MONTH"
select select "YEARDAY"
select select "7"
select select "9"
select select "11"
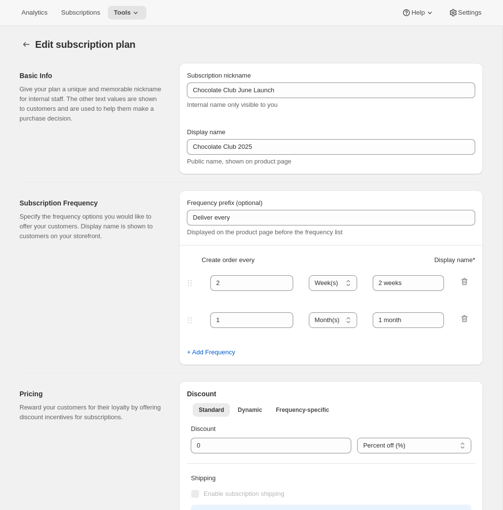
select select "3"
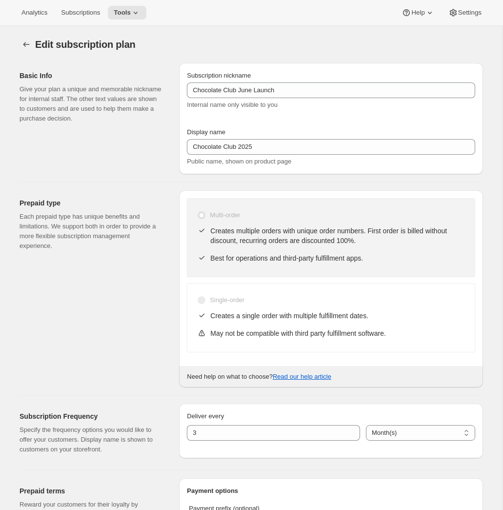
checkbox input "true"
click at [137, 12] on icon at bounding box center [136, 13] width 10 height 10
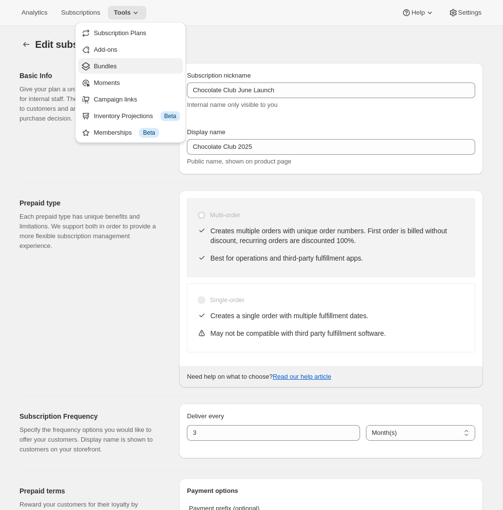
click at [124, 64] on span "Bundles" at bounding box center [137, 67] width 86 height 10
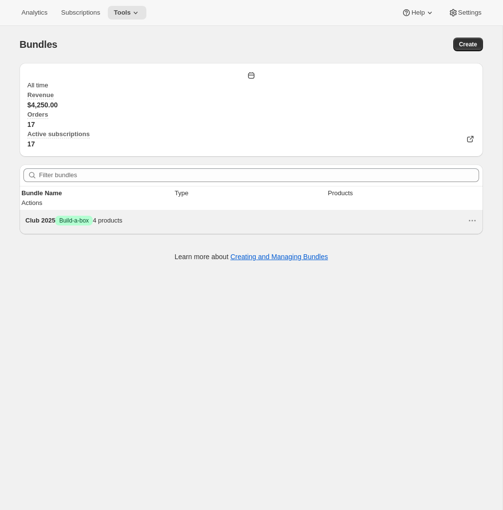
click at [55, 217] on span "Club 2025" at bounding box center [40, 220] width 30 height 7
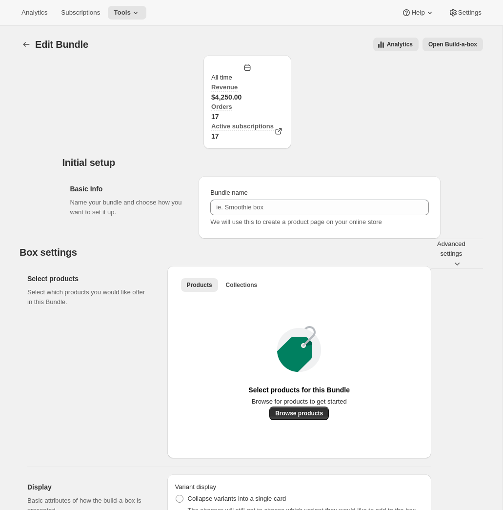
click at [186, 168] on div "Basic Info Name your bundle and choose how you want to set it up. Bundle name W…" at bounding box center [251, 203] width 378 height 70
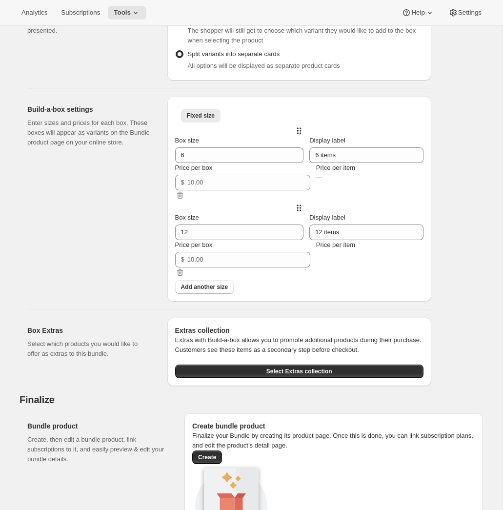
scroll to position [672, 0]
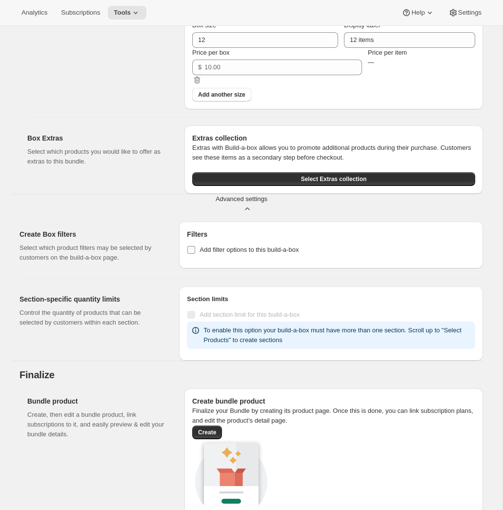
click at [251, 255] on span "Add filter options to this build-a-box" at bounding box center [249, 250] width 99 height 10
click at [195, 254] on input "Add filter options to this build-a-box" at bounding box center [191, 250] width 8 height 8
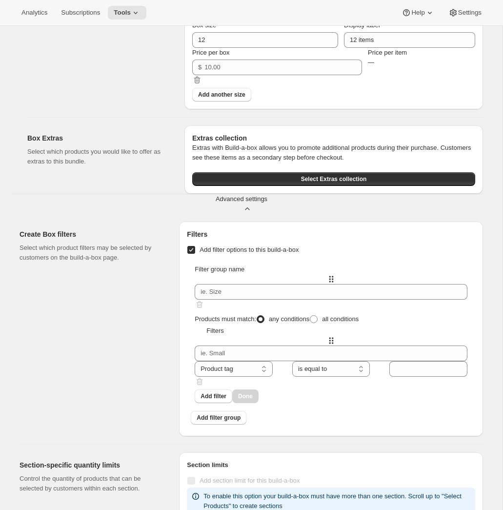
click at [251, 255] on span "Add filter options to this build-a-box" at bounding box center [249, 250] width 99 height 10
click at [195, 254] on input "Add filter options to this build-a-box" at bounding box center [191, 250] width 8 height 8
checkbox input "false"
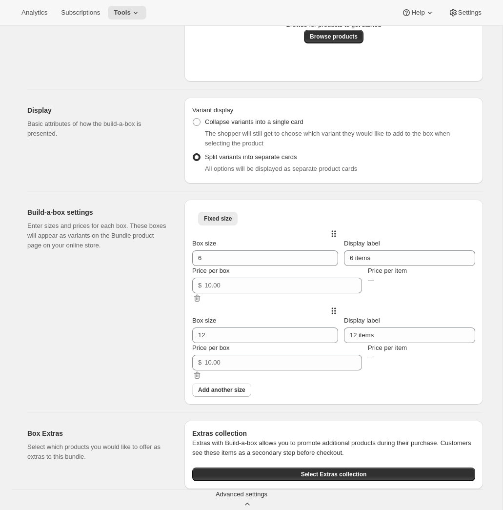
scroll to position [273, 0]
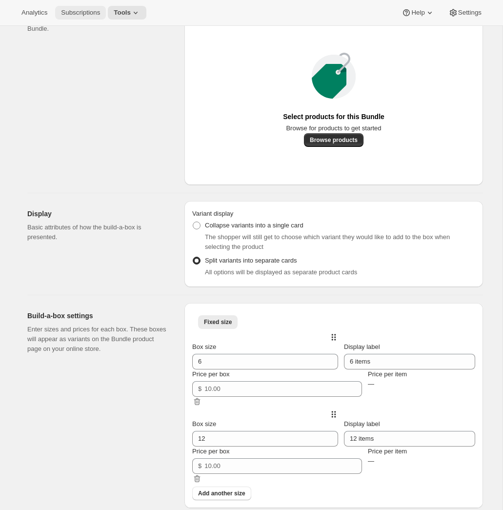
click at [94, 13] on span "Subscriptions" at bounding box center [80, 13] width 39 height 8
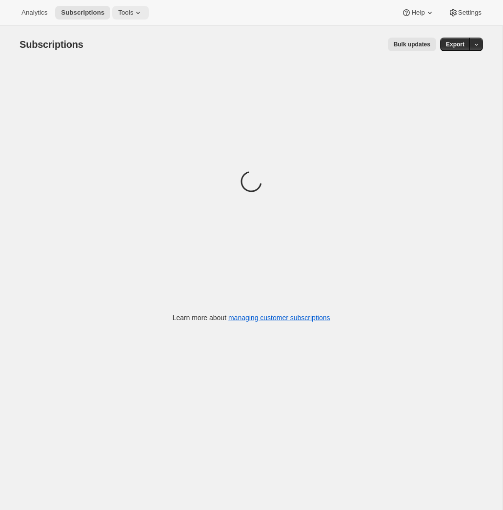
click at [137, 17] on button "Tools" at bounding box center [130, 13] width 37 height 14
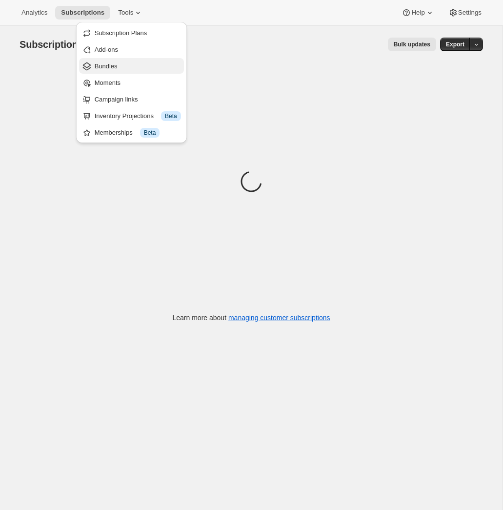
click at [125, 63] on span "Bundles" at bounding box center [138, 67] width 86 height 10
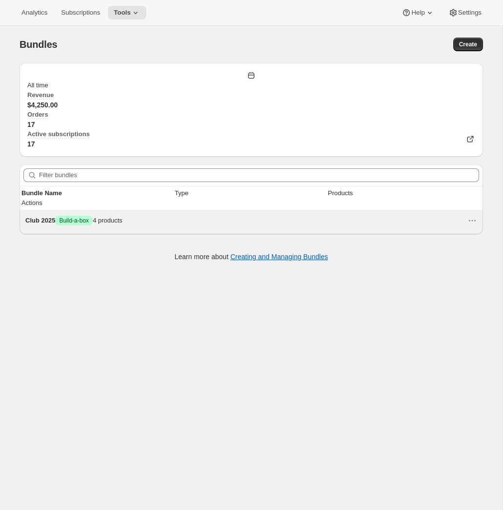
click at [116, 216] on div "Club 2025 Success Build-a-box 4 products" at bounding box center [246, 221] width 442 height 10
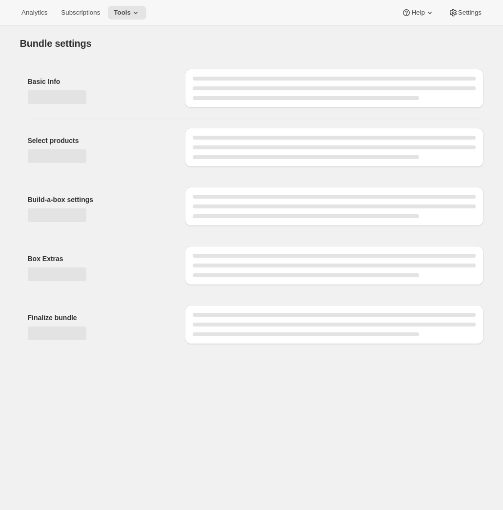
type input "Club 2025"
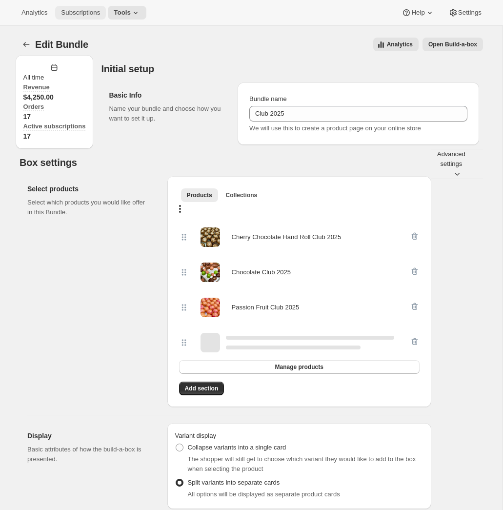
click at [70, 7] on button "Subscriptions" at bounding box center [80, 13] width 51 height 14
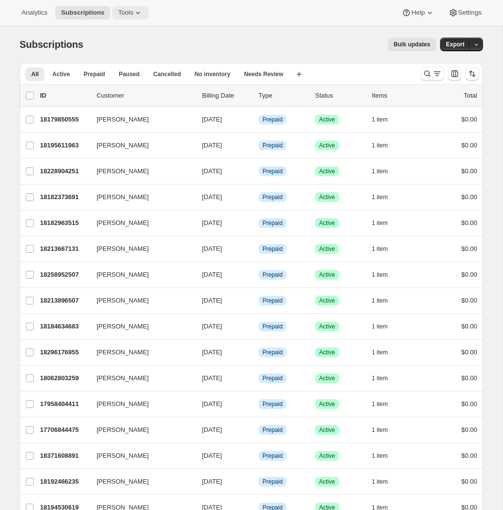
click at [141, 15] on icon at bounding box center [138, 13] width 10 height 10
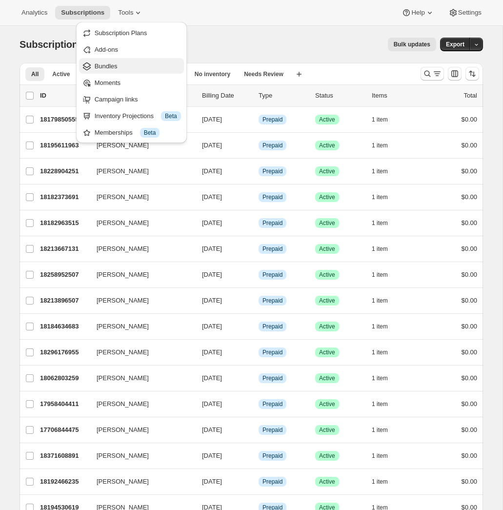
click at [128, 62] on span "Bundles" at bounding box center [138, 67] width 86 height 10
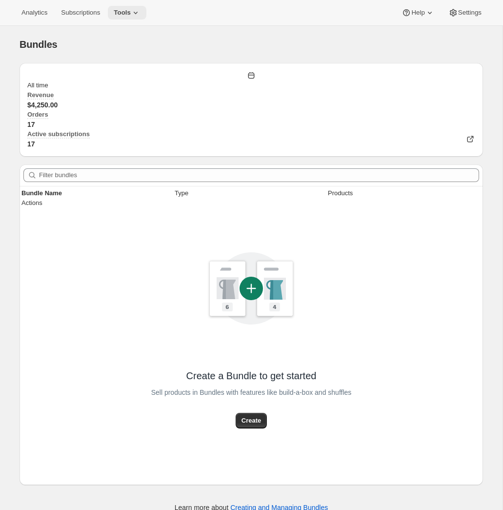
click at [139, 15] on icon at bounding box center [136, 13] width 10 height 10
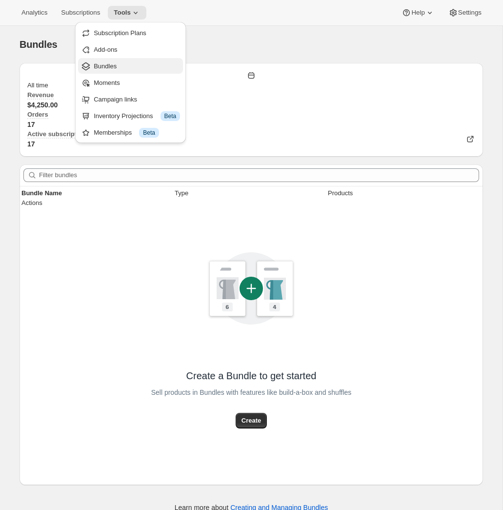
click at [132, 73] on button "Bundles" at bounding box center [130, 66] width 105 height 16
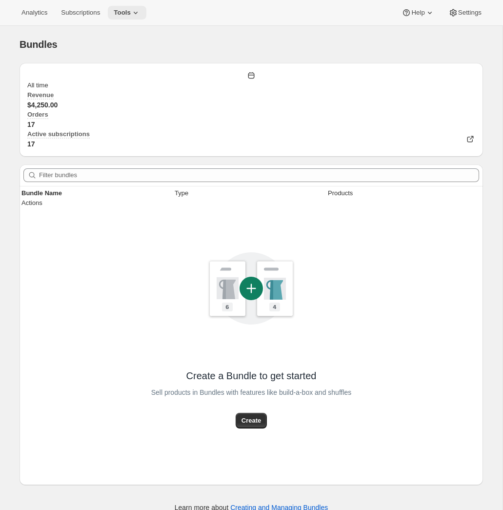
click at [131, 11] on span "Tools" at bounding box center [122, 13] width 17 height 8
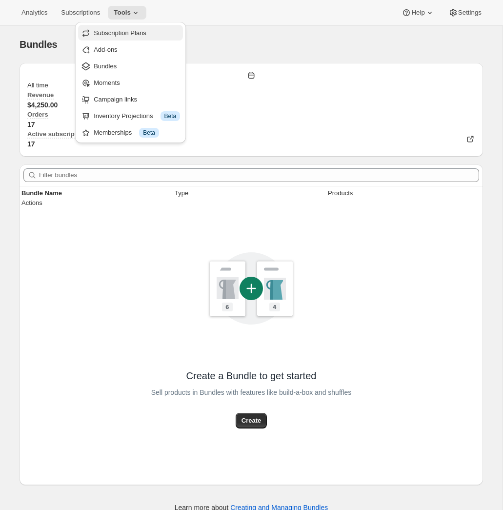
click at [129, 29] on span "Subscription Plans" at bounding box center [120, 32] width 53 height 7
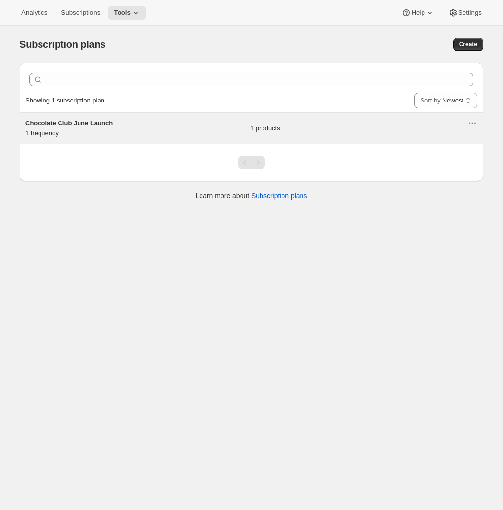
click at [82, 131] on div "Chocolate Club June Launch 1 frequency" at bounding box center [86, 129] width 122 height 20
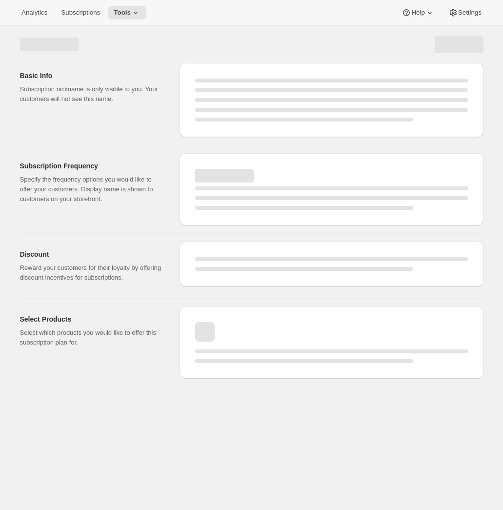
select select "WEEK"
select select "MONTH"
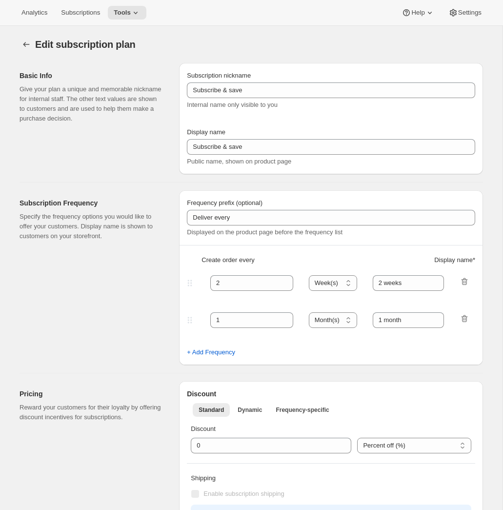
type input "Chocolate Club June Launch"
type input "Chocolate Club 2025"
type input "Your membership starts with a commitment to 2 quarterly shipments ($125 each). …"
select select "ENABLED"
select select "MONTH"
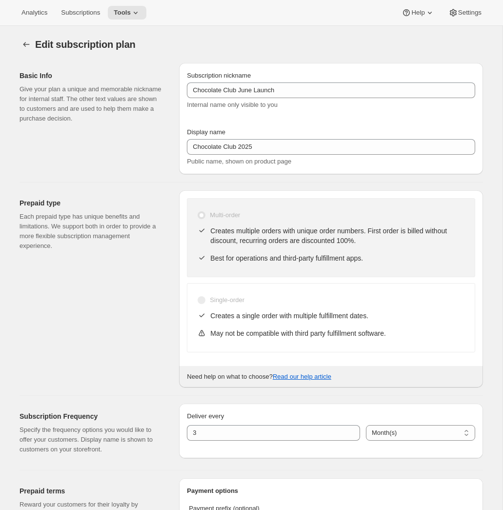
scroll to position [99, 0]
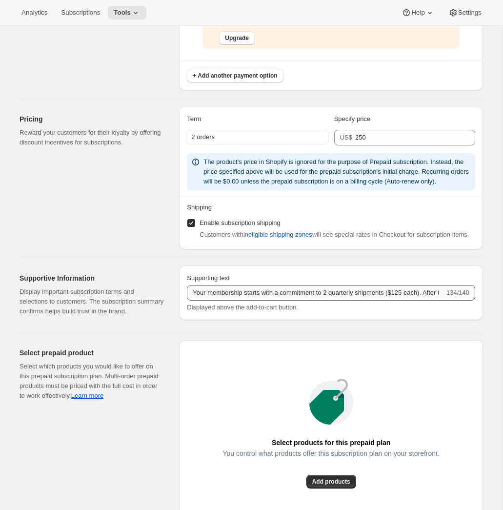
scroll to position [637, 0]
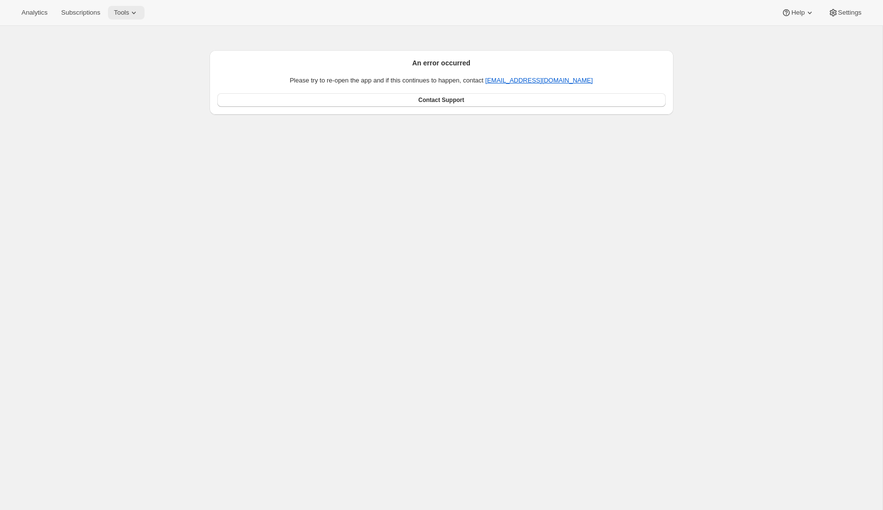
click at [135, 7] on button "Tools" at bounding box center [126, 13] width 37 height 14
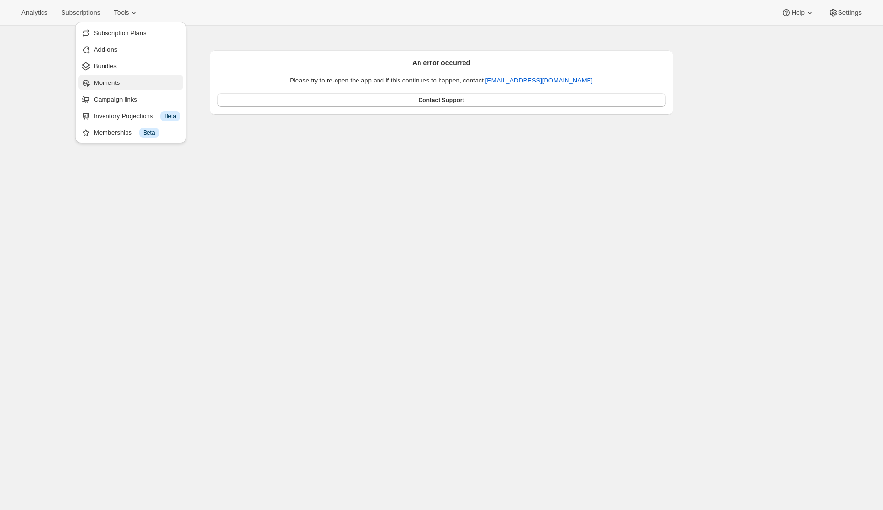
click at [131, 88] on button "Moments" at bounding box center [130, 83] width 105 height 16
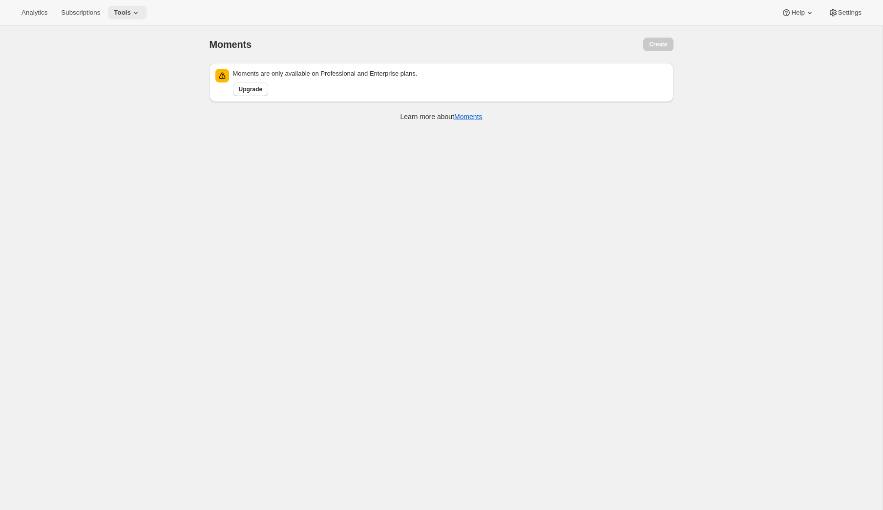
click at [140, 17] on icon at bounding box center [136, 13] width 10 height 10
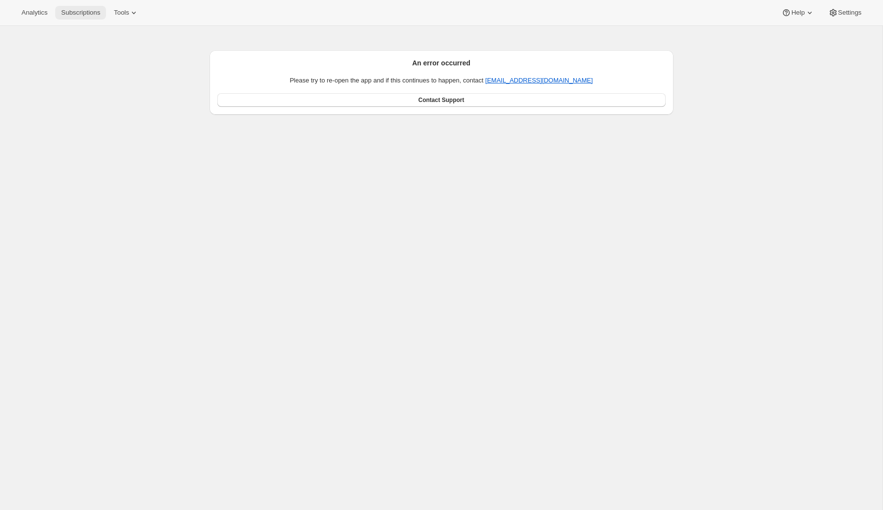
click at [88, 11] on span "Subscriptions" at bounding box center [80, 13] width 39 height 8
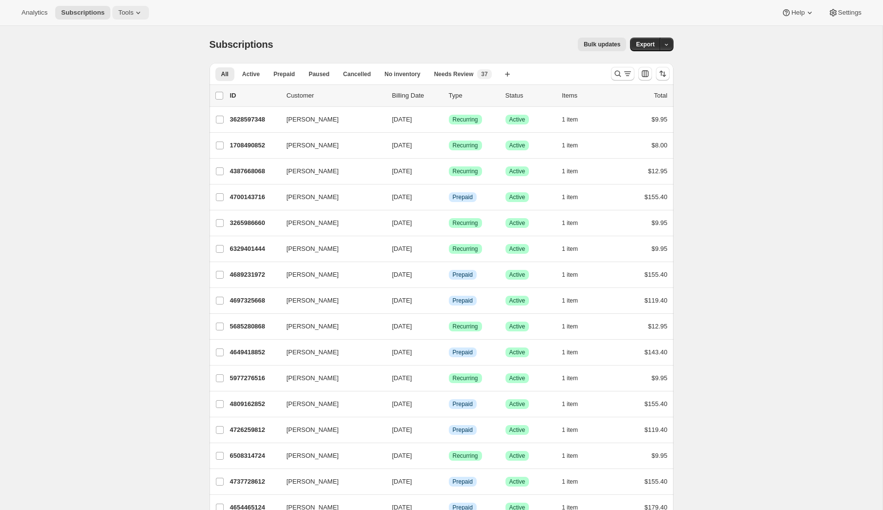
click at [133, 13] on span "Tools" at bounding box center [125, 13] width 15 height 8
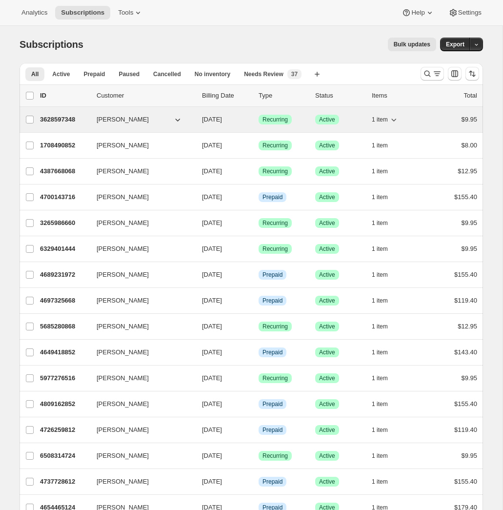
click at [66, 117] on p "3628597348" at bounding box center [64, 120] width 49 height 10
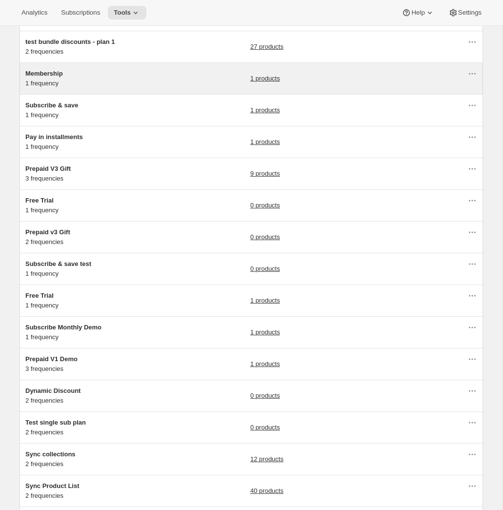
scroll to position [119, 0]
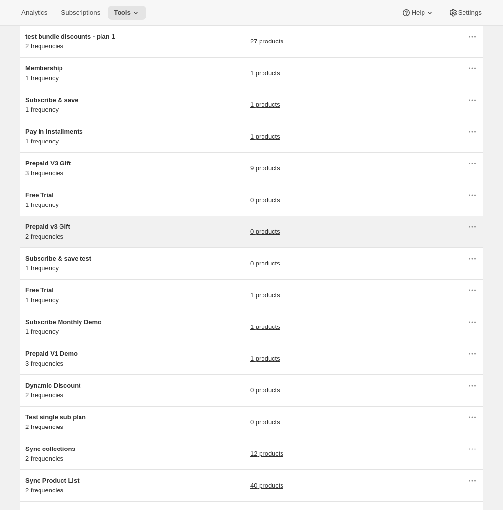
click at [66, 226] on span "Prepaid v3 Gift" at bounding box center [47, 226] width 45 height 7
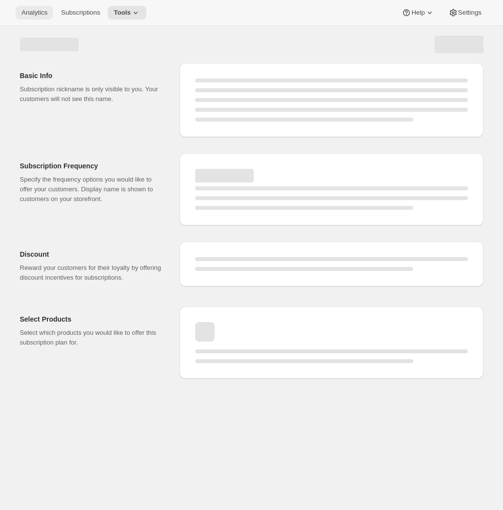
click at [48, 8] on button "Analytics" at bounding box center [35, 13] width 38 height 14
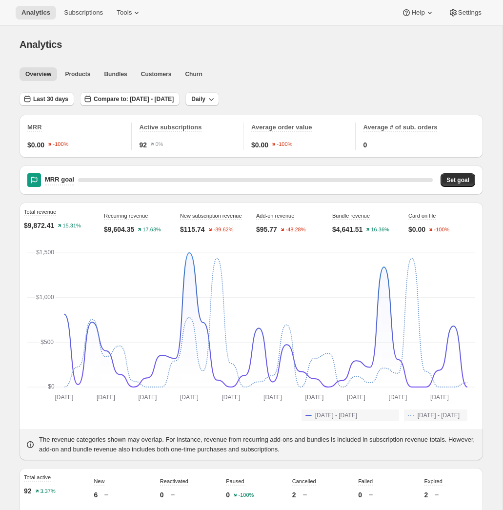
click at [131, 5] on div "Analytics Subscriptions Tools Help Settings" at bounding box center [251, 13] width 503 height 26
click at [131, 15] on span "Tools" at bounding box center [124, 13] width 15 height 8
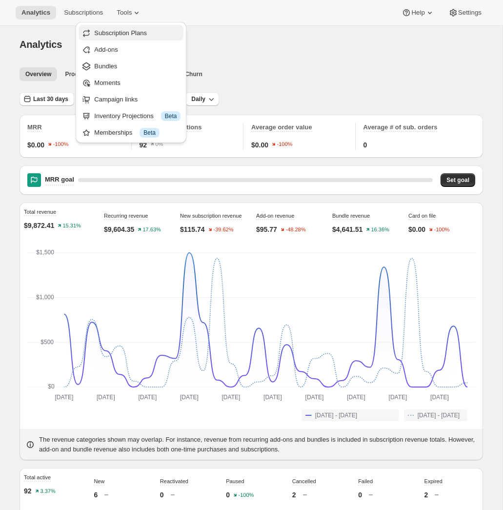
click at [122, 30] on span "Subscription Plans" at bounding box center [120, 32] width 53 height 7
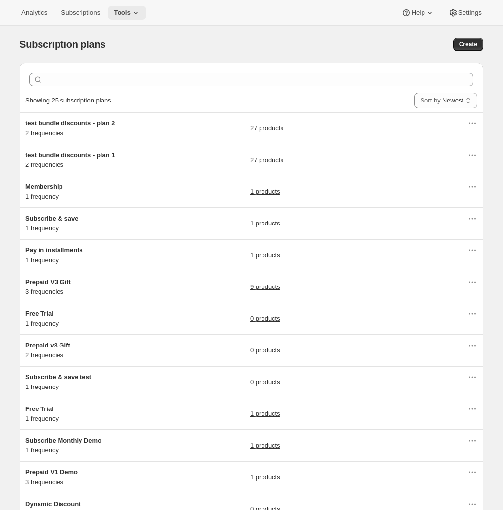
click at [131, 12] on span "Tools" at bounding box center [122, 13] width 17 height 8
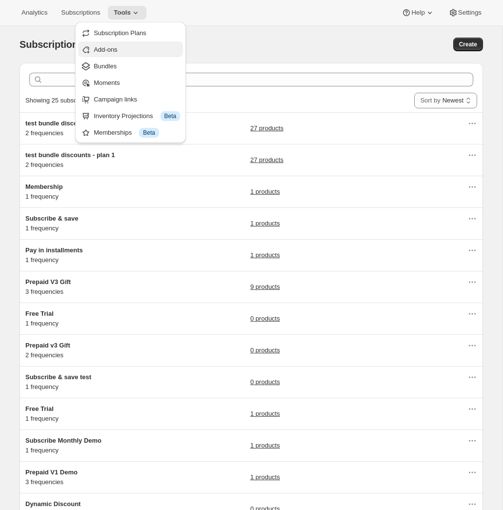
click at [127, 47] on span "Add-ons" at bounding box center [137, 50] width 86 height 10
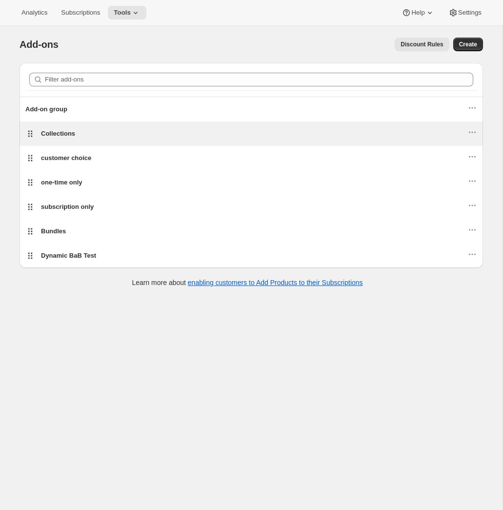
click at [105, 138] on div "Collections" at bounding box center [254, 133] width 427 height 13
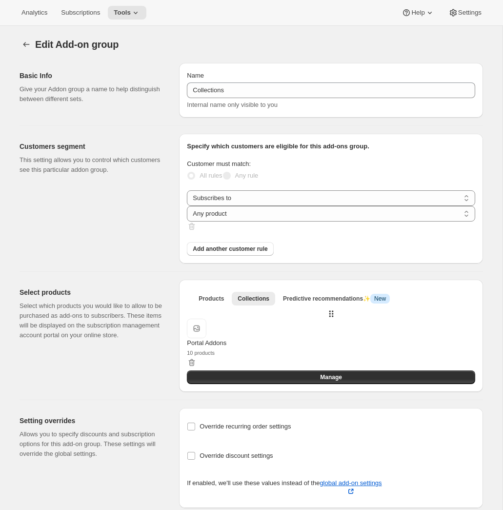
scroll to position [26, 0]
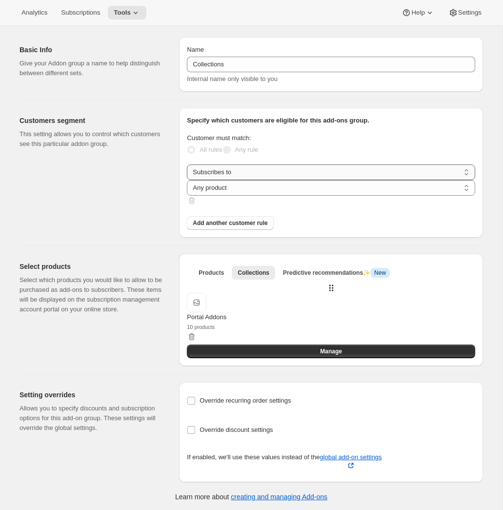
click at [217, 180] on select "Subscribes to Shipping address is Customer tags" at bounding box center [331, 173] width 289 height 16
click at [340, 52] on div "Name" at bounding box center [331, 50] width 289 height 10
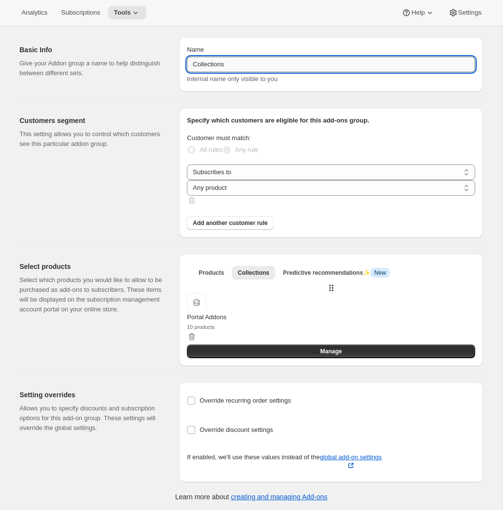
click at [330, 66] on input "Collections" at bounding box center [331, 65] width 289 height 16
click at [75, 14] on span "Subscriptions" at bounding box center [80, 13] width 39 height 8
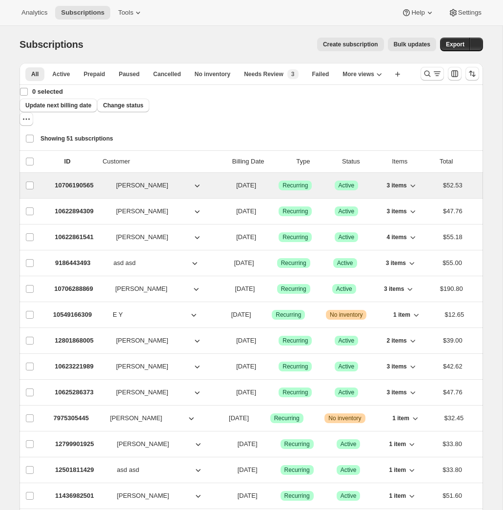
click at [96, 179] on div "10706190565 Adrian Andrade 08/22/2025 Success Recurring Success Active 3 items …" at bounding box center [258, 186] width 437 height 14
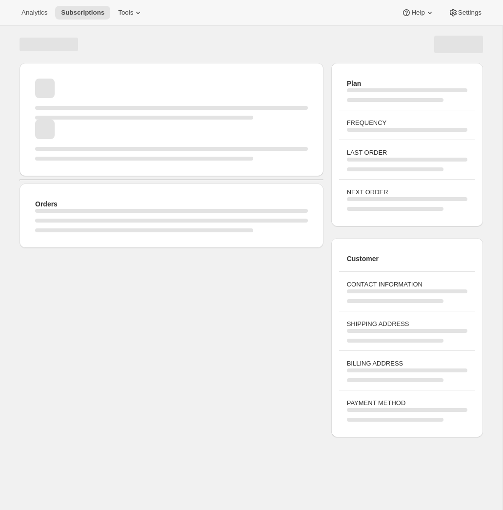
click at [265, 471] on div "Orders Plan FREQUENCY LAST ORDER NEXT ORDER Customer CONTACT INFORMATION SHIPPI…" at bounding box center [251, 281] width 503 height 510
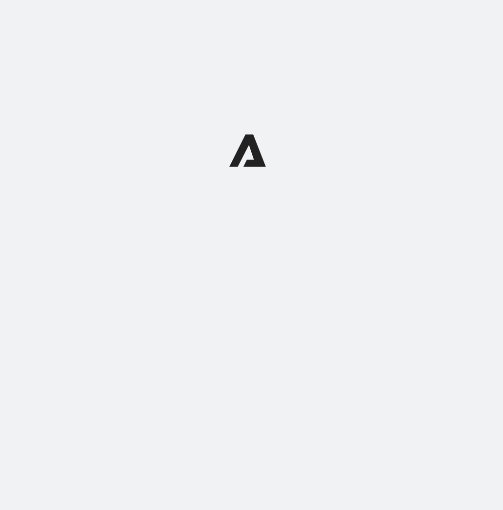
click at [377, 239] on div at bounding box center [251, 150] width 503 height 301
click at [282, 157] on div at bounding box center [251, 150] width 503 height 301
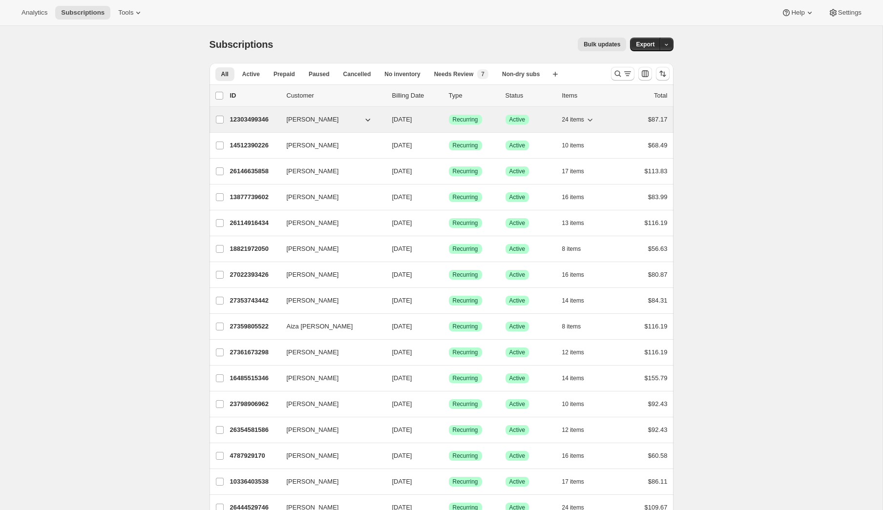
click at [264, 119] on p "12303499346" at bounding box center [254, 120] width 49 height 10
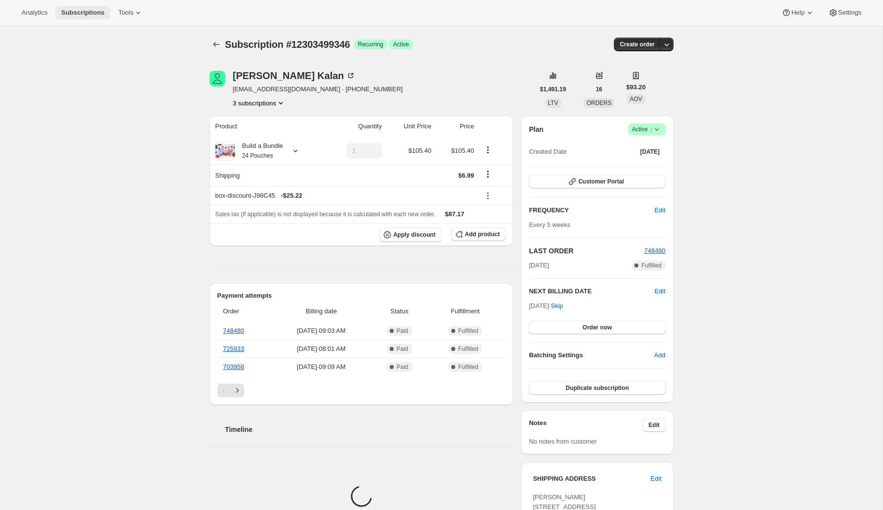
click at [79, 13] on span "Subscriptions" at bounding box center [82, 13] width 43 height 8
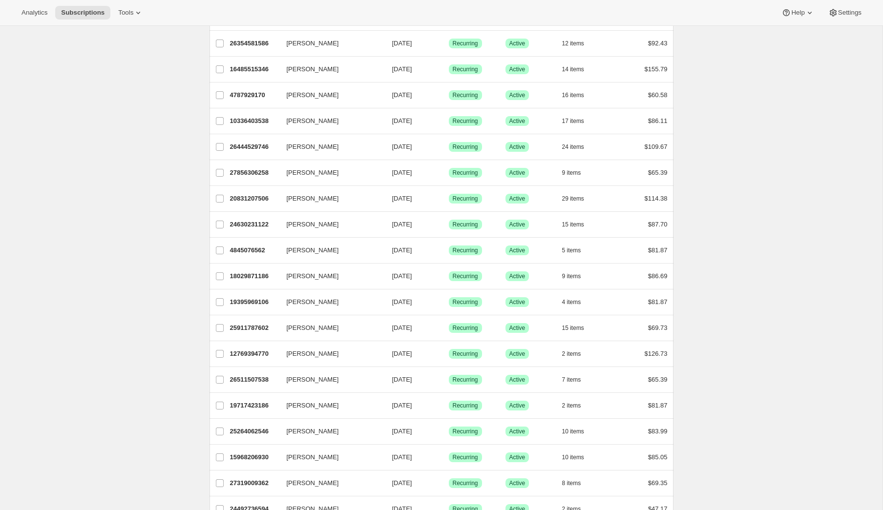
scroll to position [470, 0]
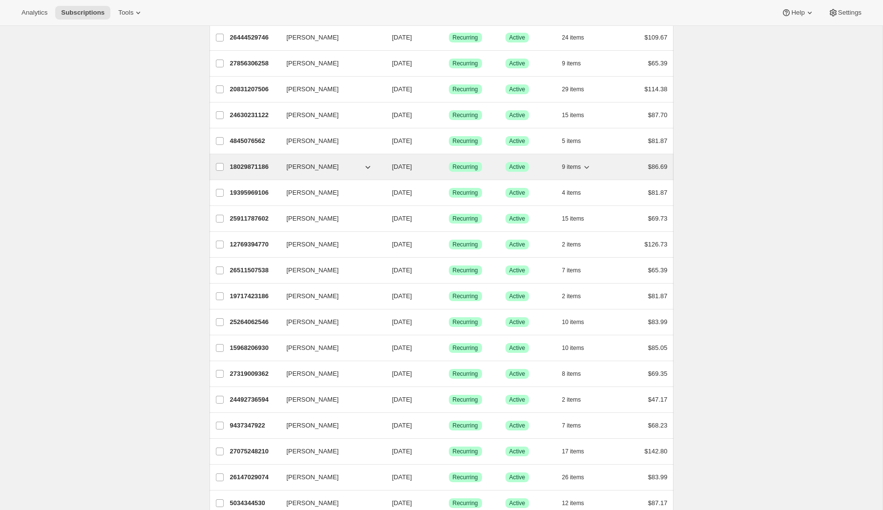
click at [251, 168] on p "18029871186" at bounding box center [254, 167] width 49 height 10
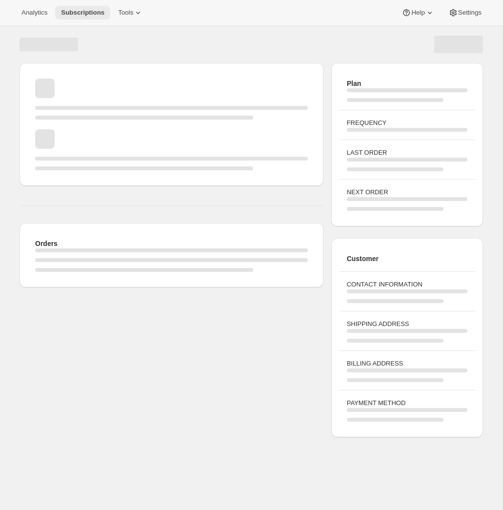
click at [92, 9] on span "Subscriptions" at bounding box center [82, 13] width 43 height 8
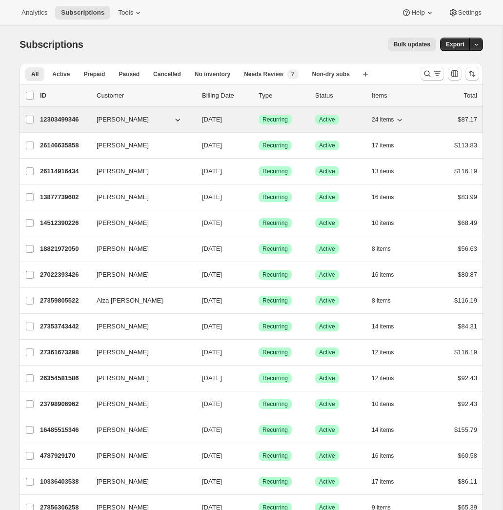
click at [80, 119] on p "12303499346" at bounding box center [64, 120] width 49 height 10
